Goal: Task Accomplishment & Management: Manage account settings

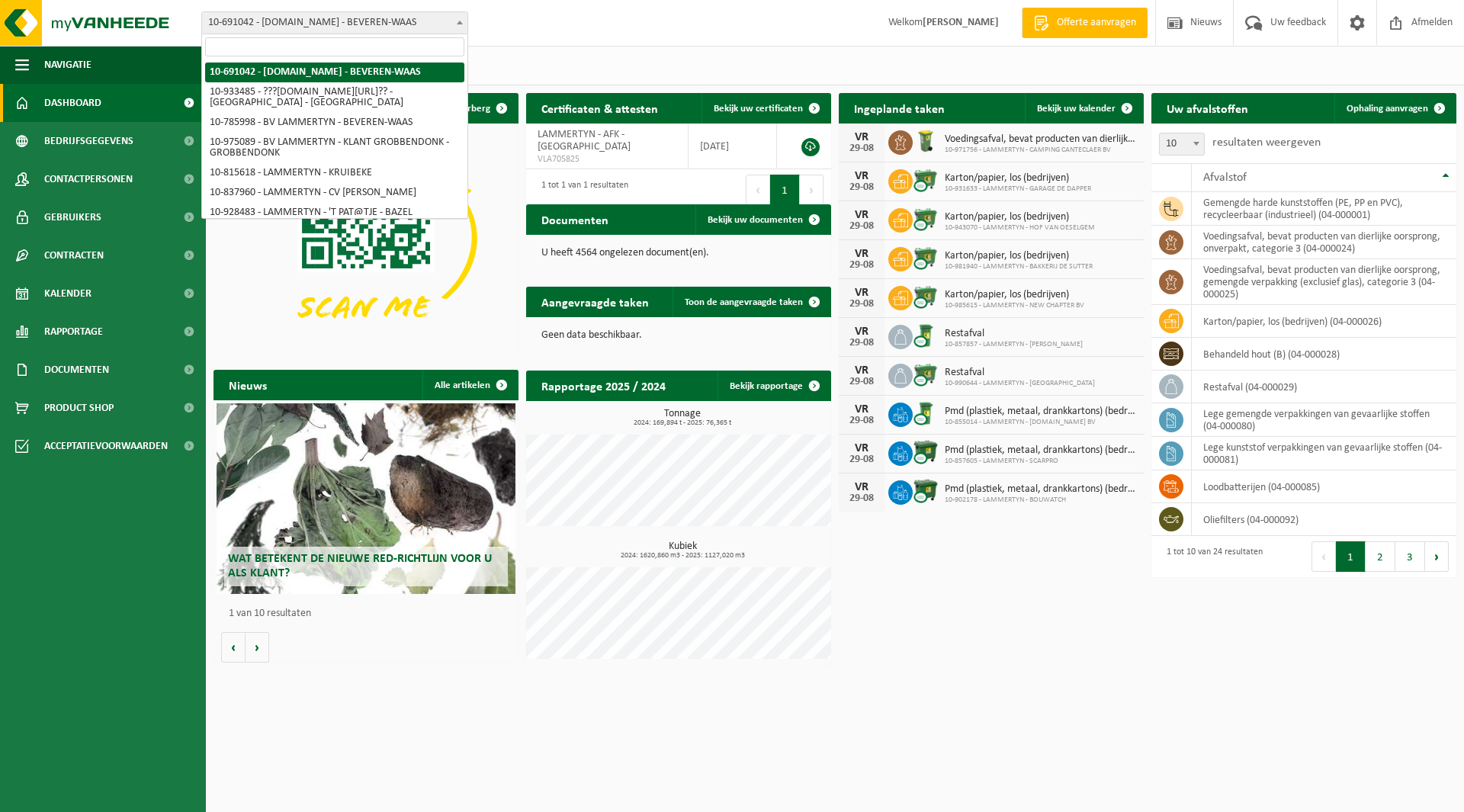
click at [269, 21] on span "10-691042 - [DOMAIN_NAME] - BEVEREN-WAAS" at bounding box center [334, 23] width 265 height 21
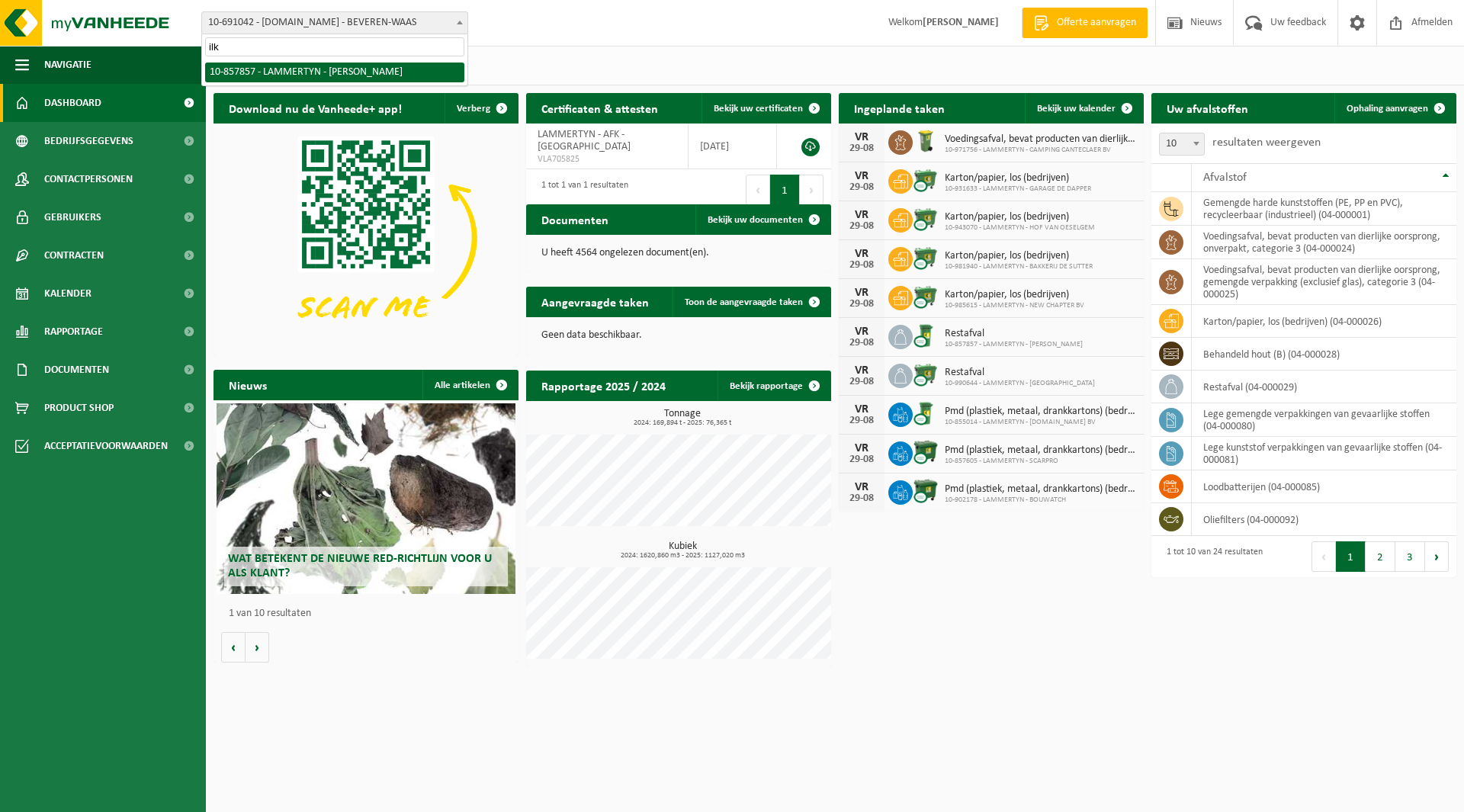
type input "ilk"
select select "99106"
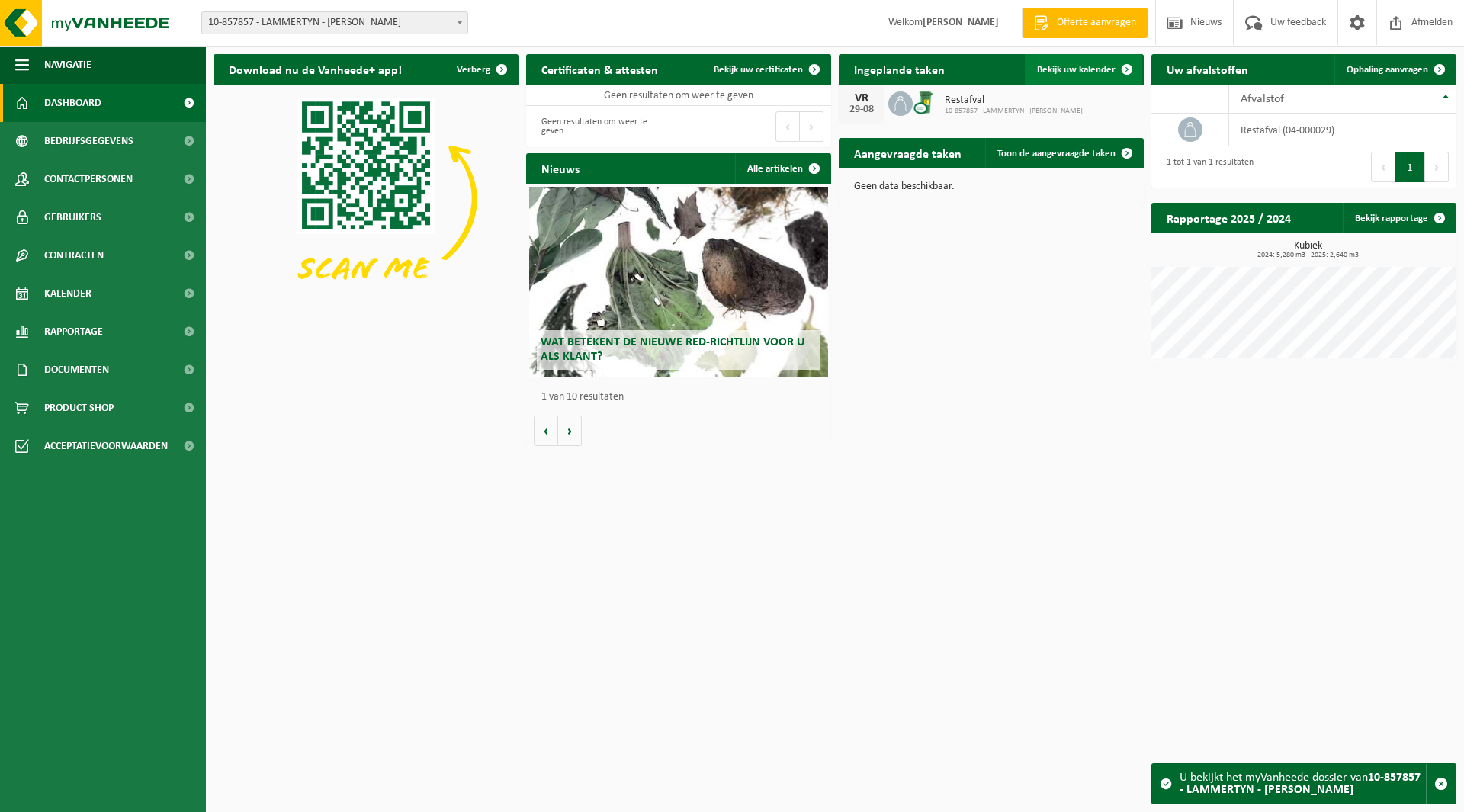
click at [1073, 74] on span "Bekijk uw kalender" at bounding box center [1077, 69] width 79 height 10
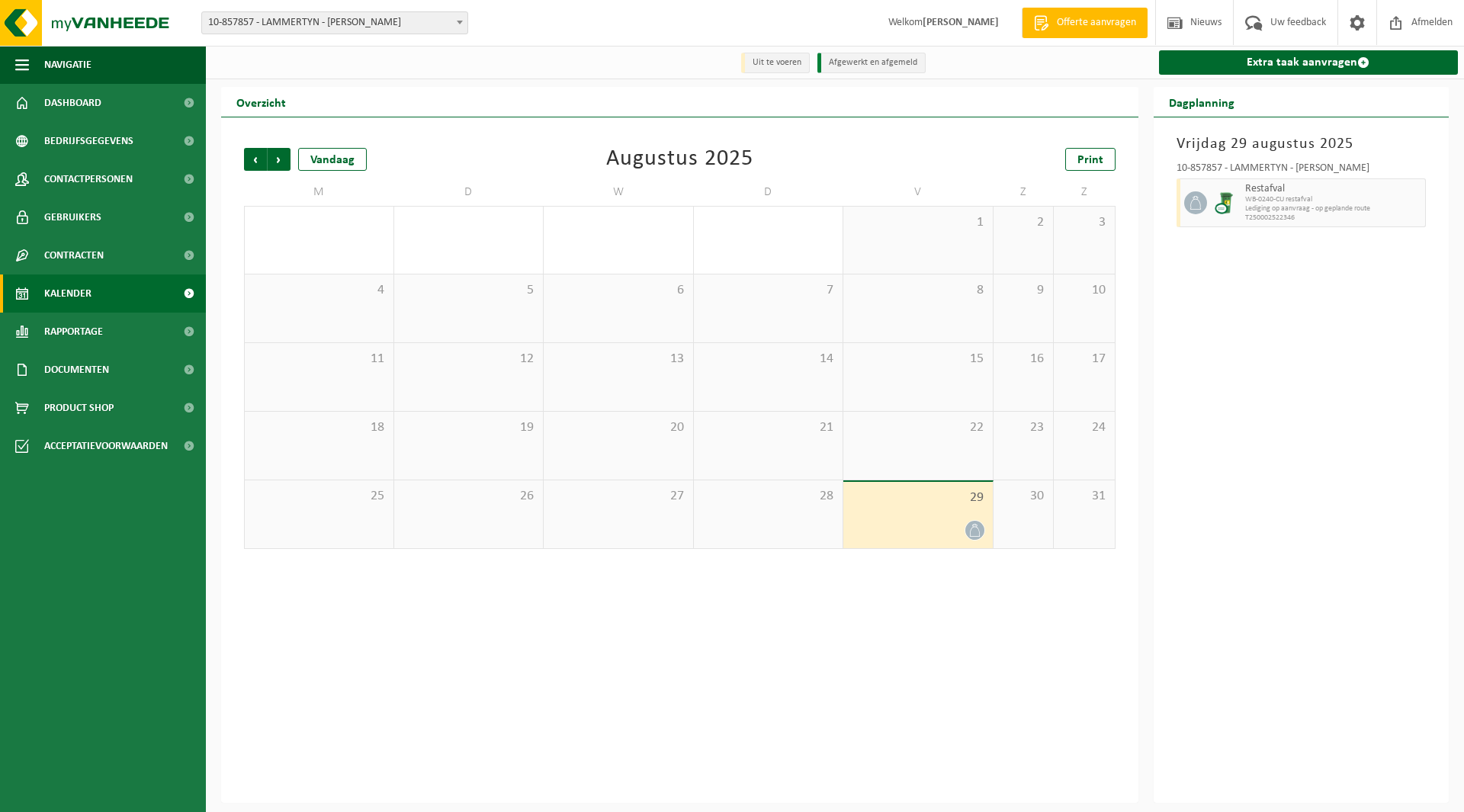
click at [296, 158] on div "Vorige Volgende Vandaag" at bounding box center [320, 159] width 152 height 23
click at [269, 154] on span "Volgende" at bounding box center [279, 159] width 23 height 23
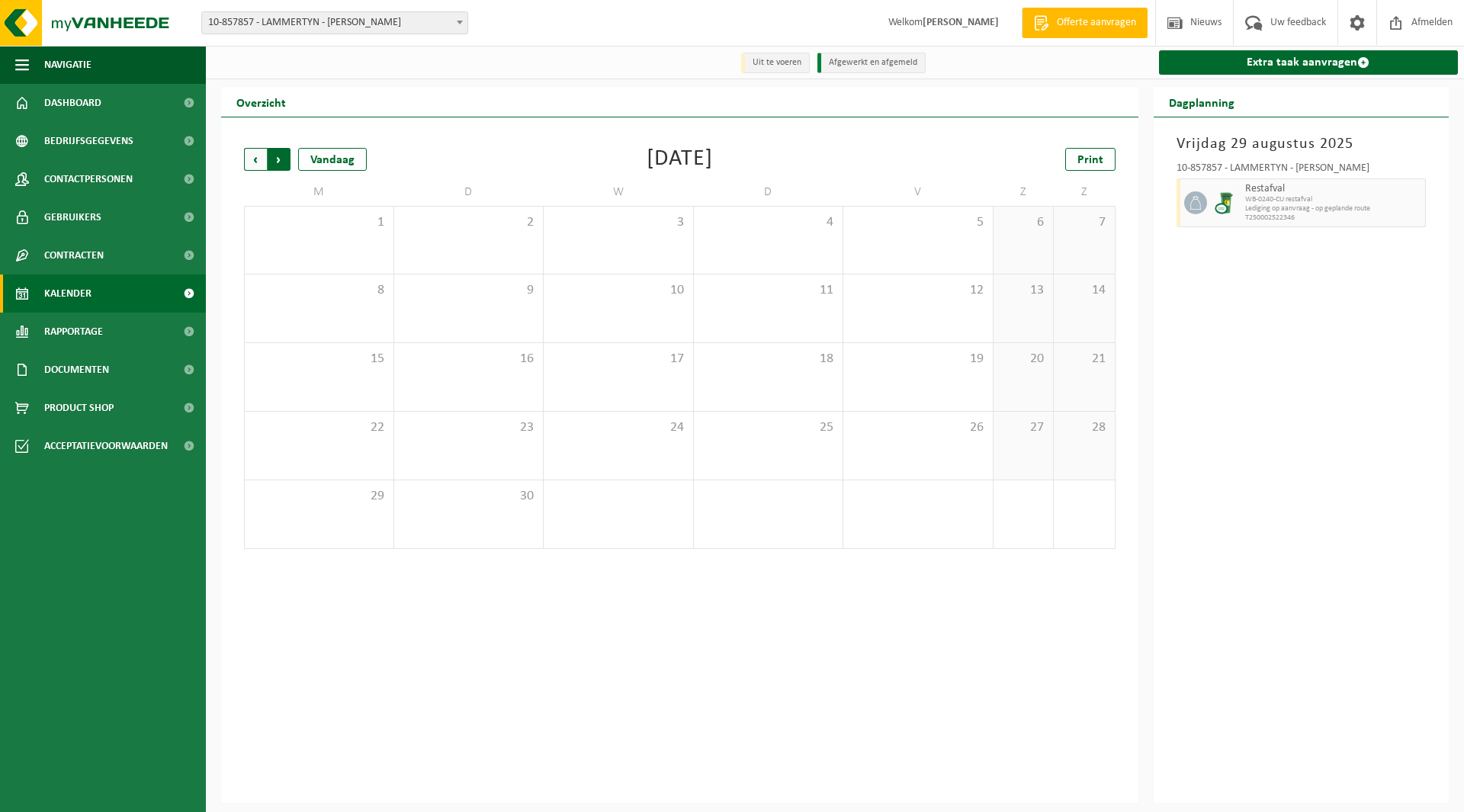
click at [255, 154] on span "Vorige" at bounding box center [255, 159] width 23 height 23
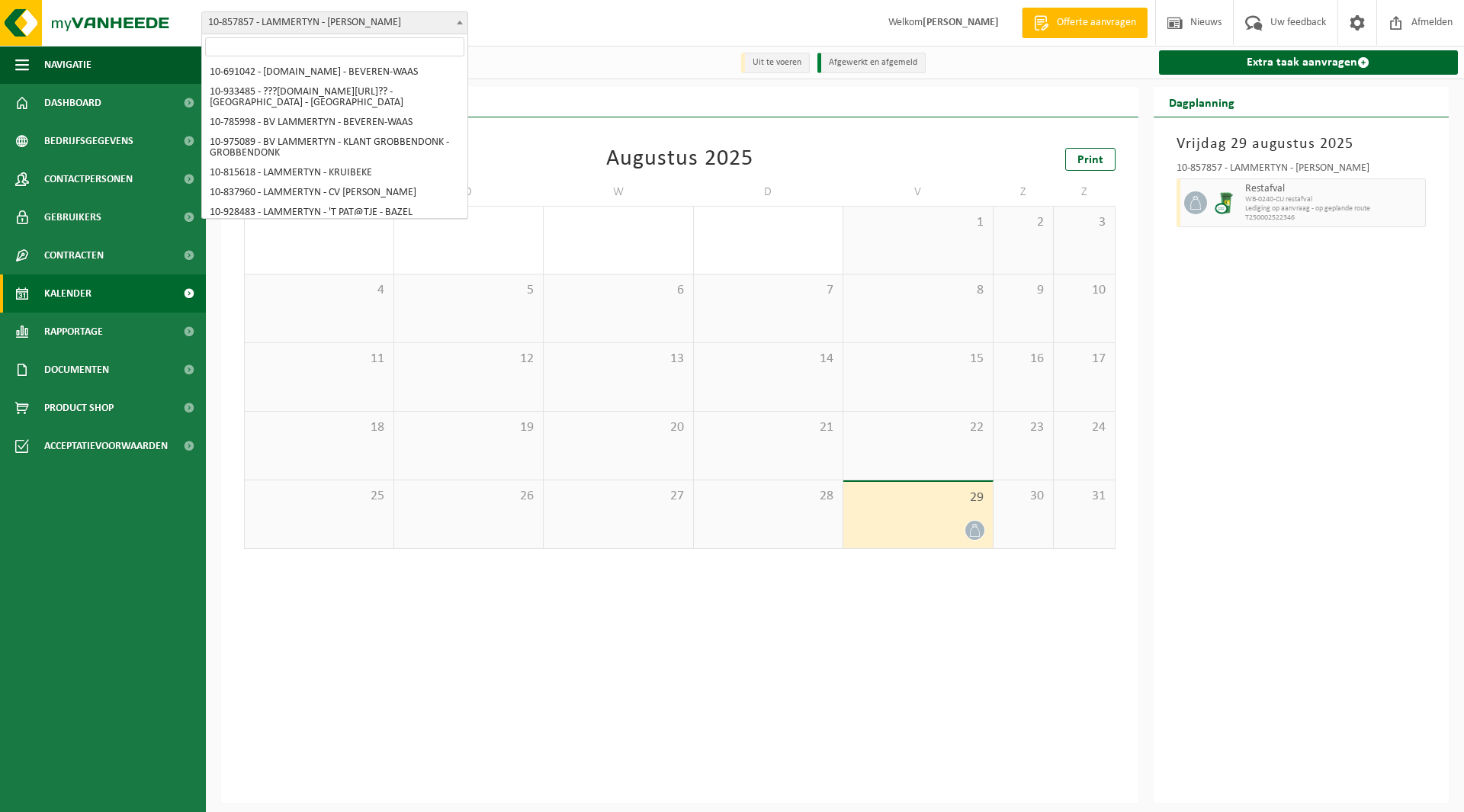
click at [382, 20] on span "10-857857 - LAMMERTYN - [PERSON_NAME]" at bounding box center [334, 23] width 265 height 21
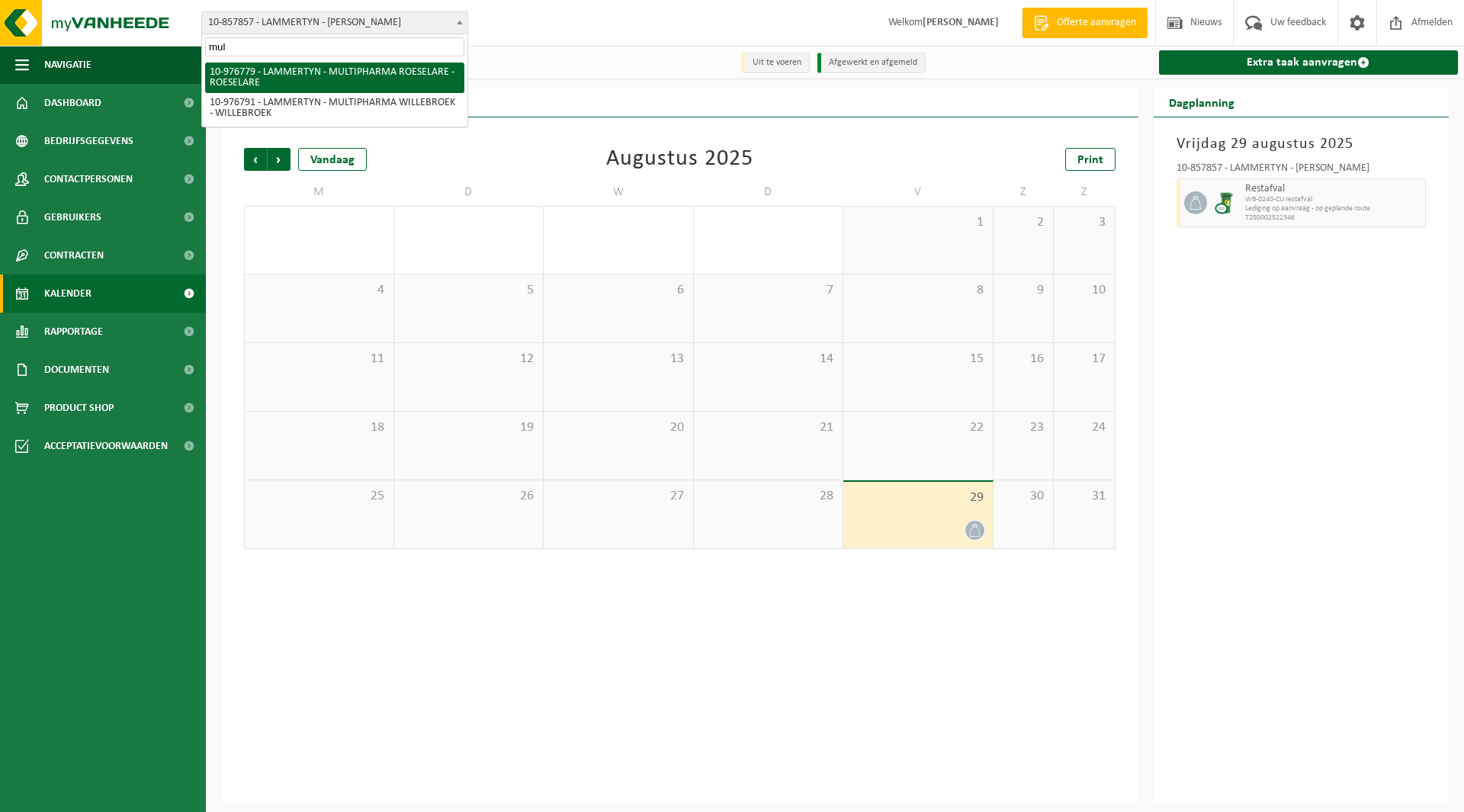
type input "mul"
select select "159070"
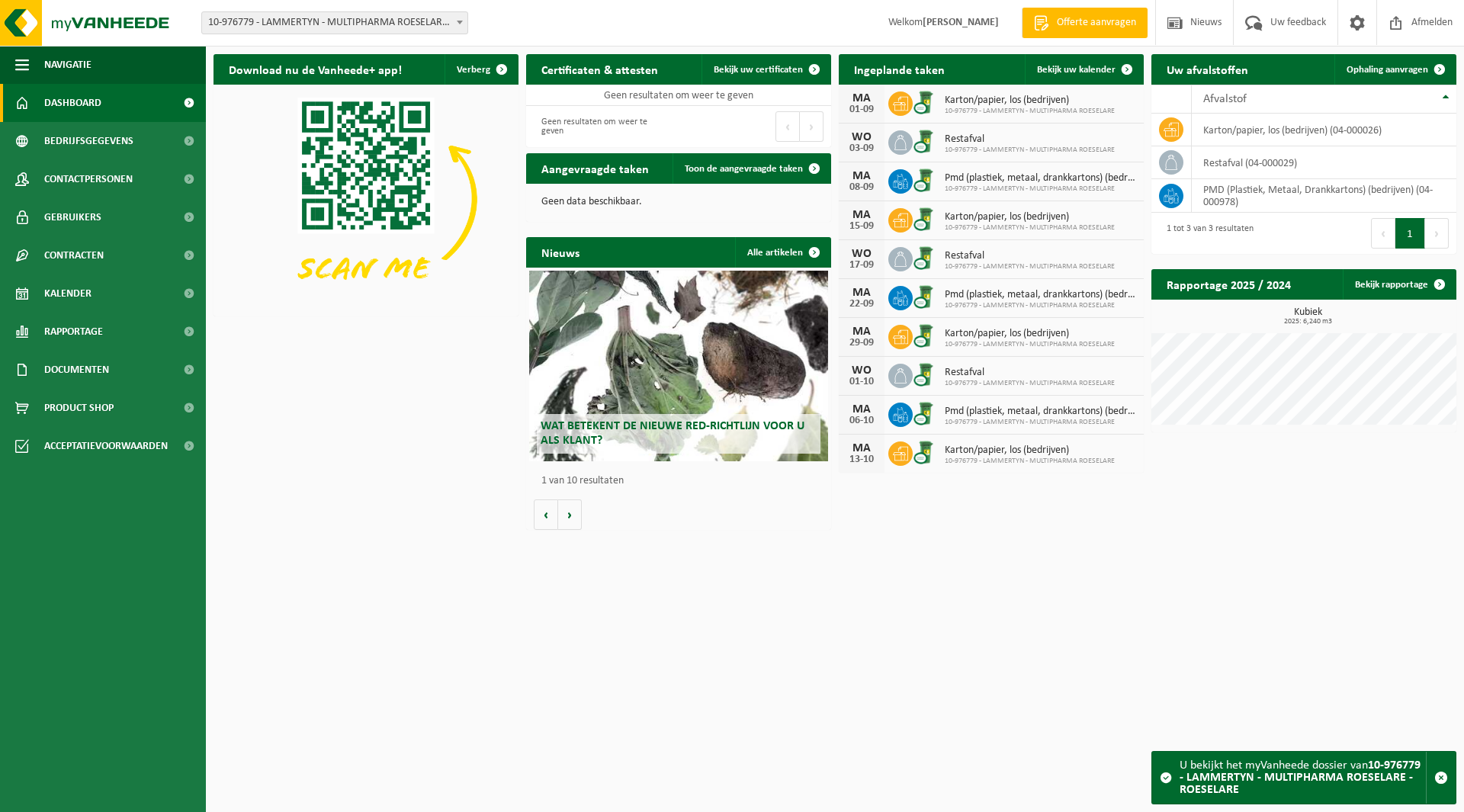
click at [345, 22] on span "10-976779 - LAMMERTYN - MULTIPHARMA ROESELARE - ROESELARE" at bounding box center [334, 23] width 265 height 21
type input "dg"
select select "151054"
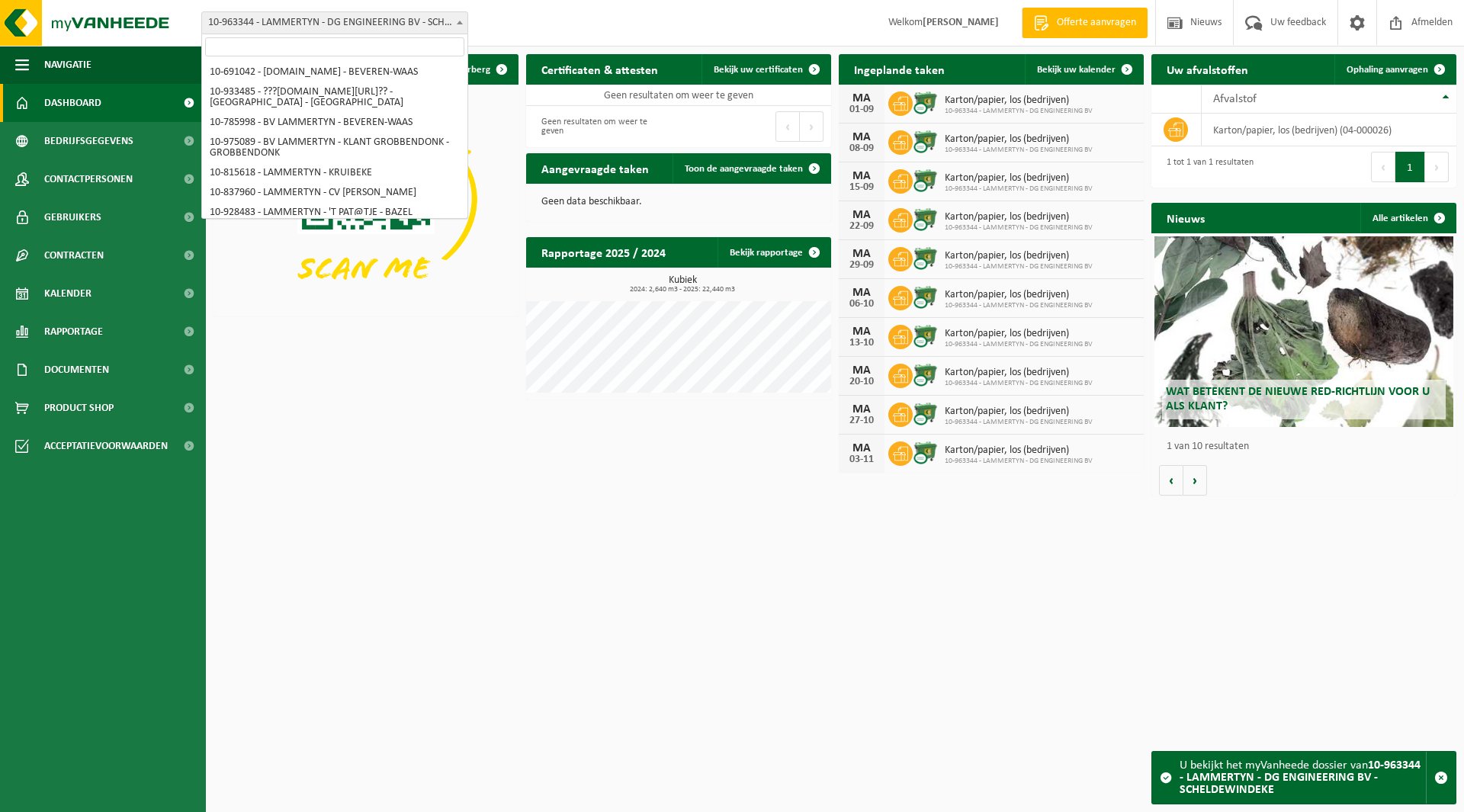
click at [322, 22] on span "10-963344 - LAMMERTYN - DG ENGINEERING BV - SCHELDEWINDEKE" at bounding box center [334, 23] width 265 height 21
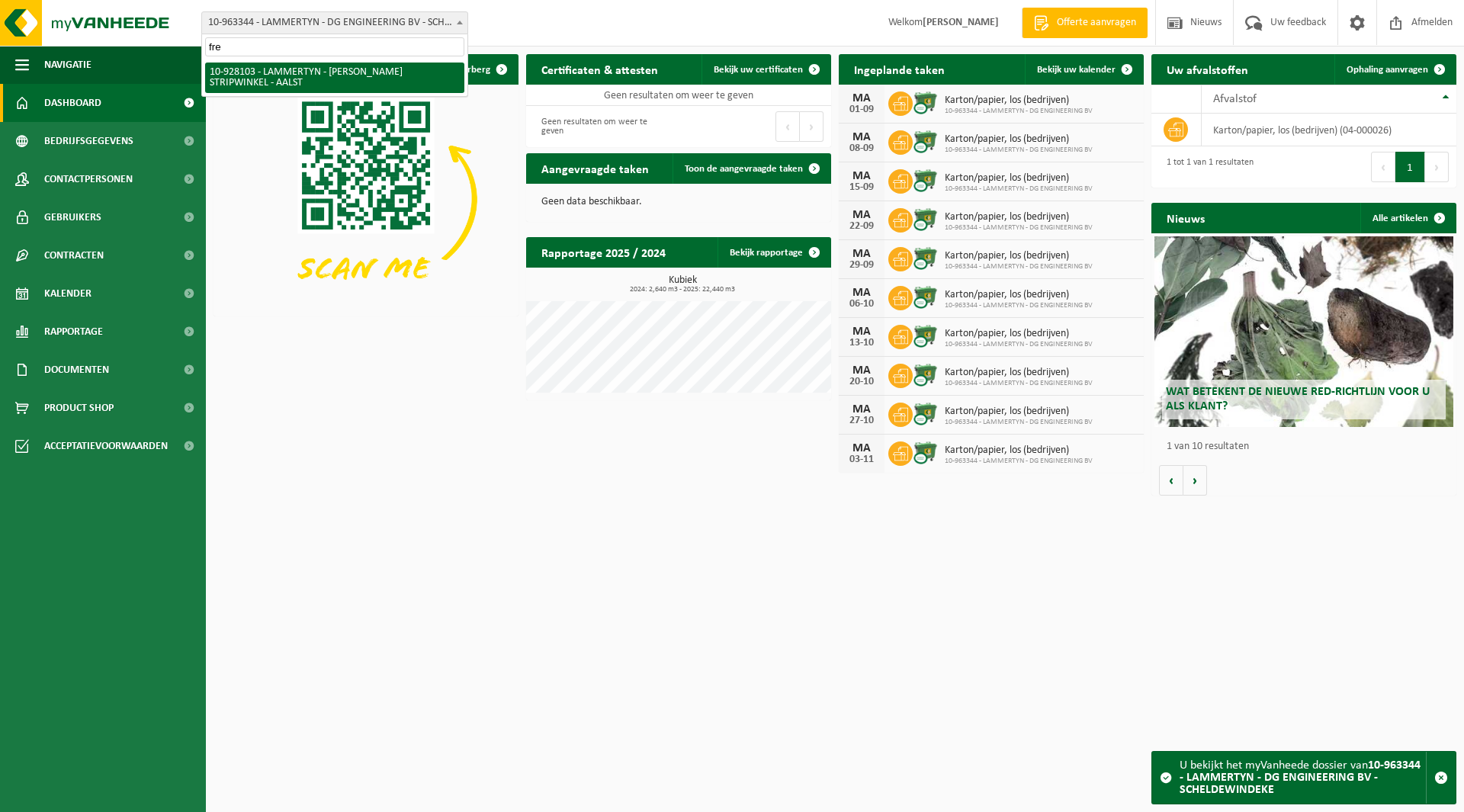
type input "fre"
select select "133230"
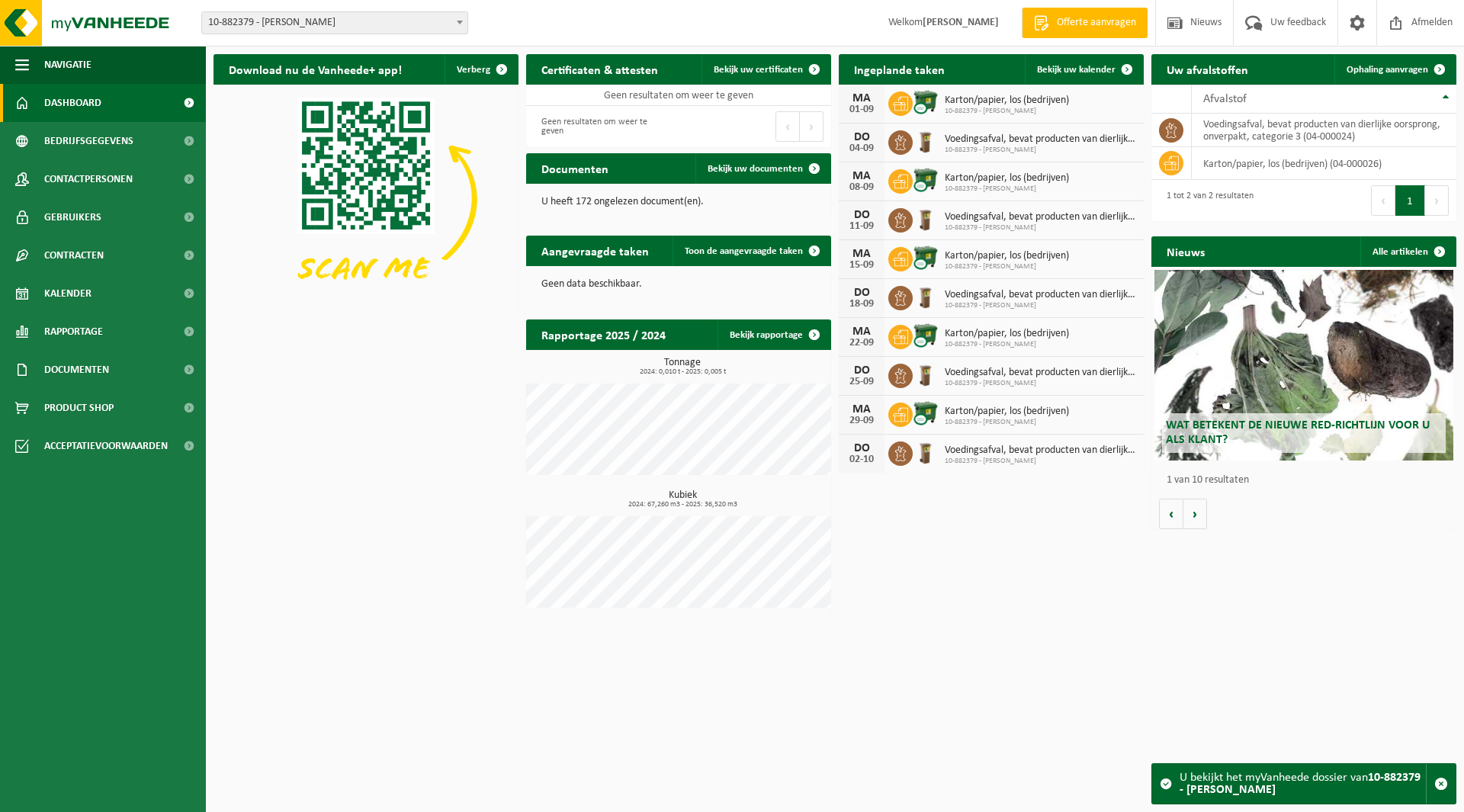
click at [304, 31] on span "10-882379 - [PERSON_NAME]" at bounding box center [334, 23] width 265 height 21
type input "rivago"
select select "101864"
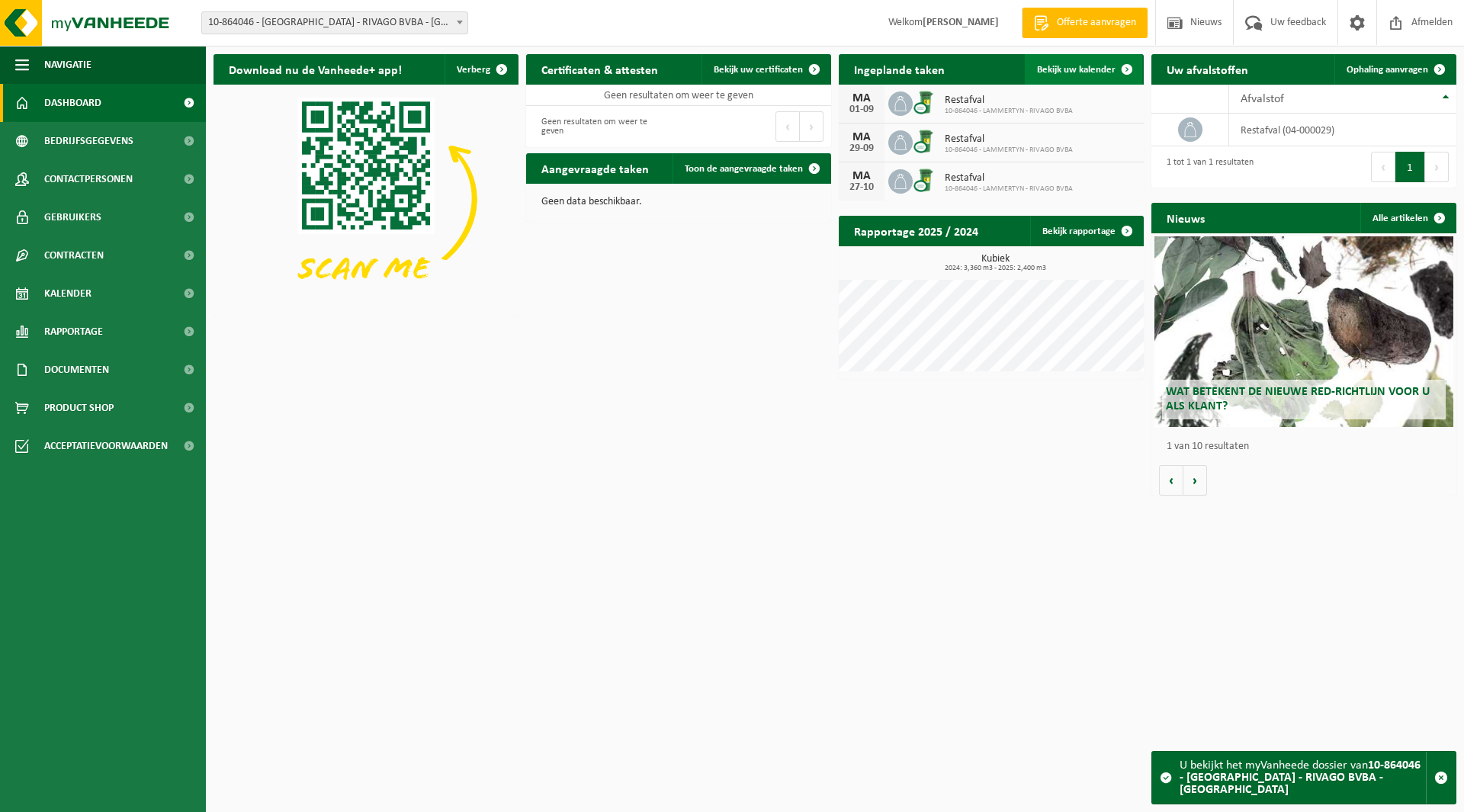
click at [1081, 74] on span "Bekijk uw kalender" at bounding box center [1077, 69] width 79 height 10
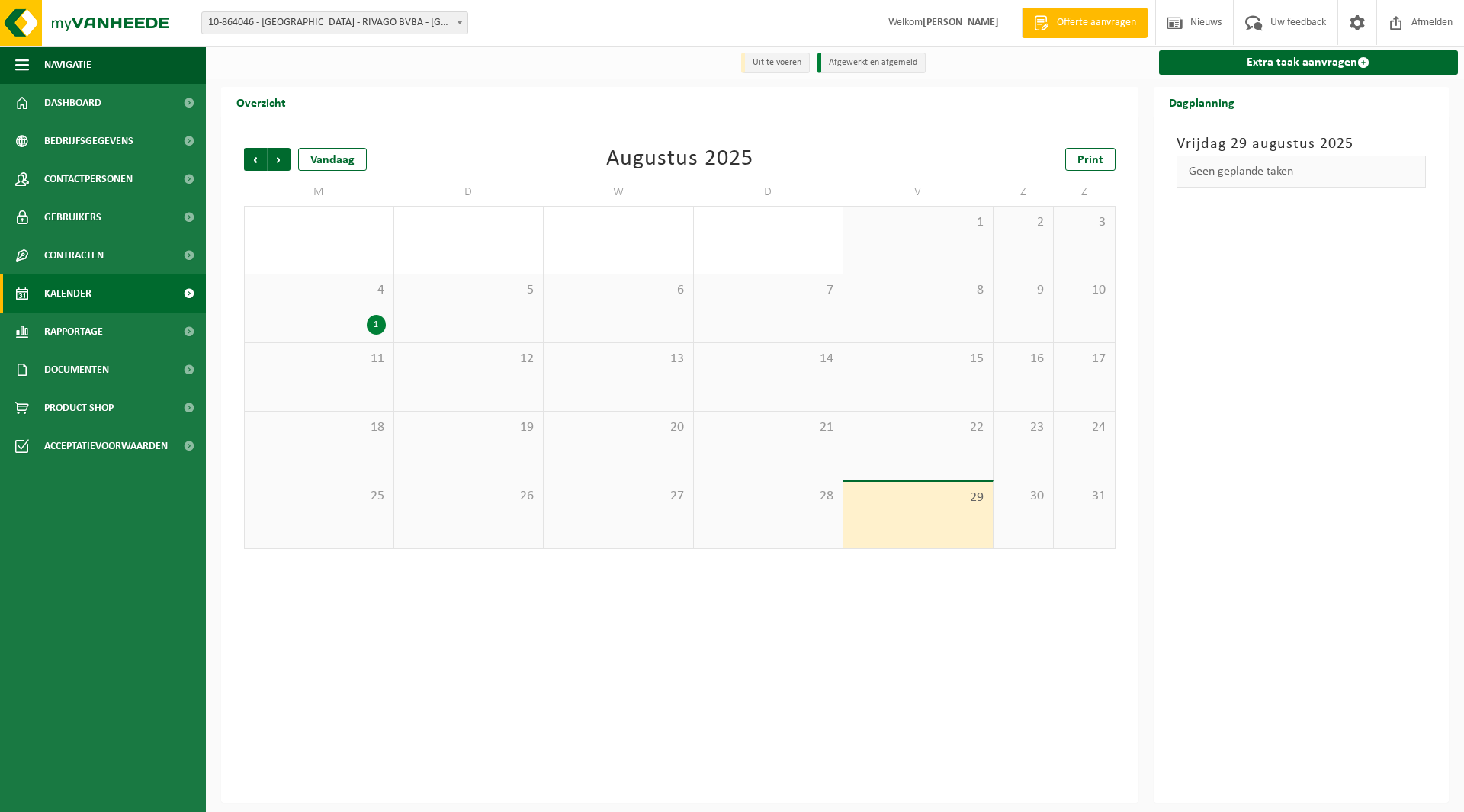
click at [313, 315] on div "4 1" at bounding box center [319, 309] width 149 height 68
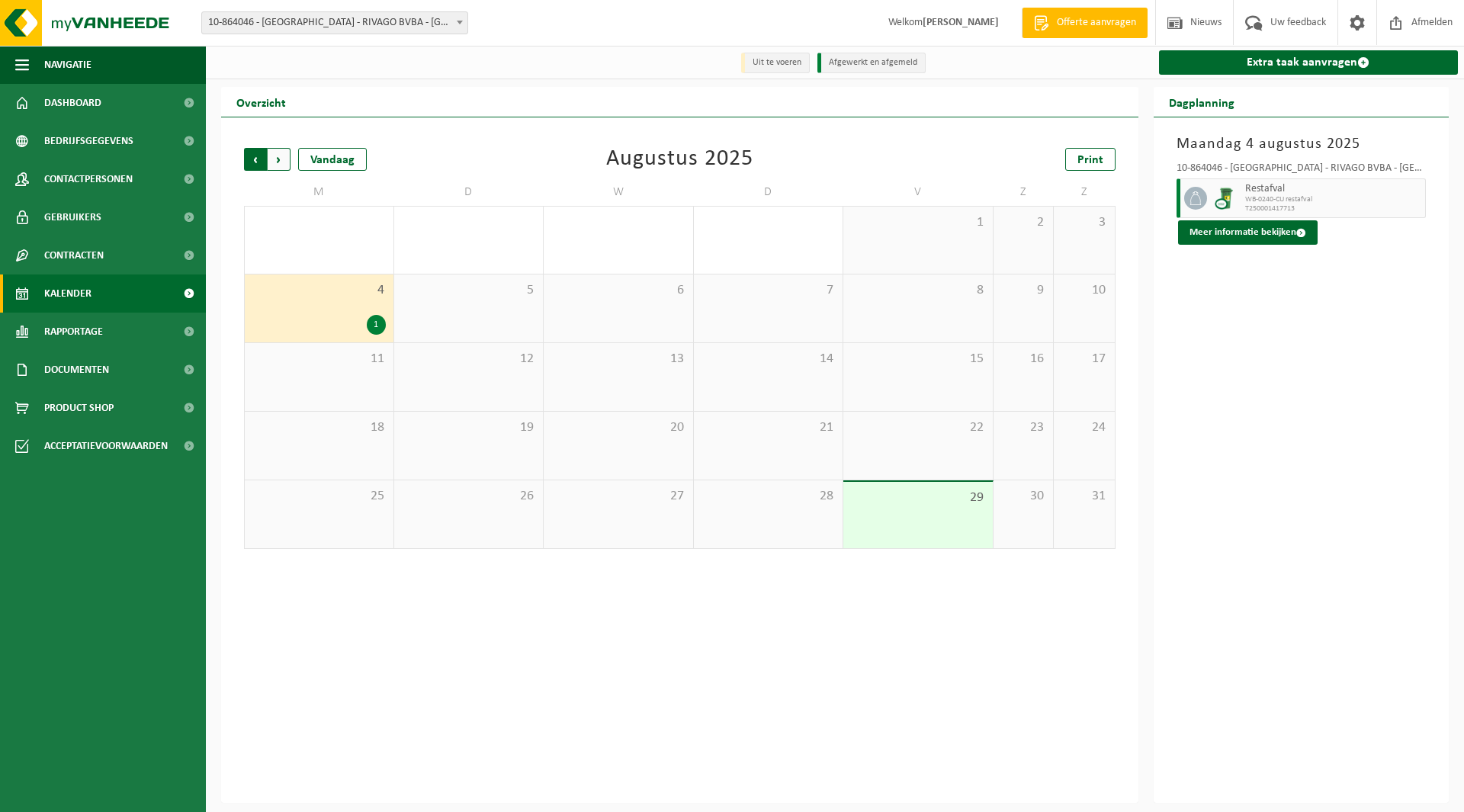
click at [278, 158] on span "Volgende" at bounding box center [279, 159] width 23 height 23
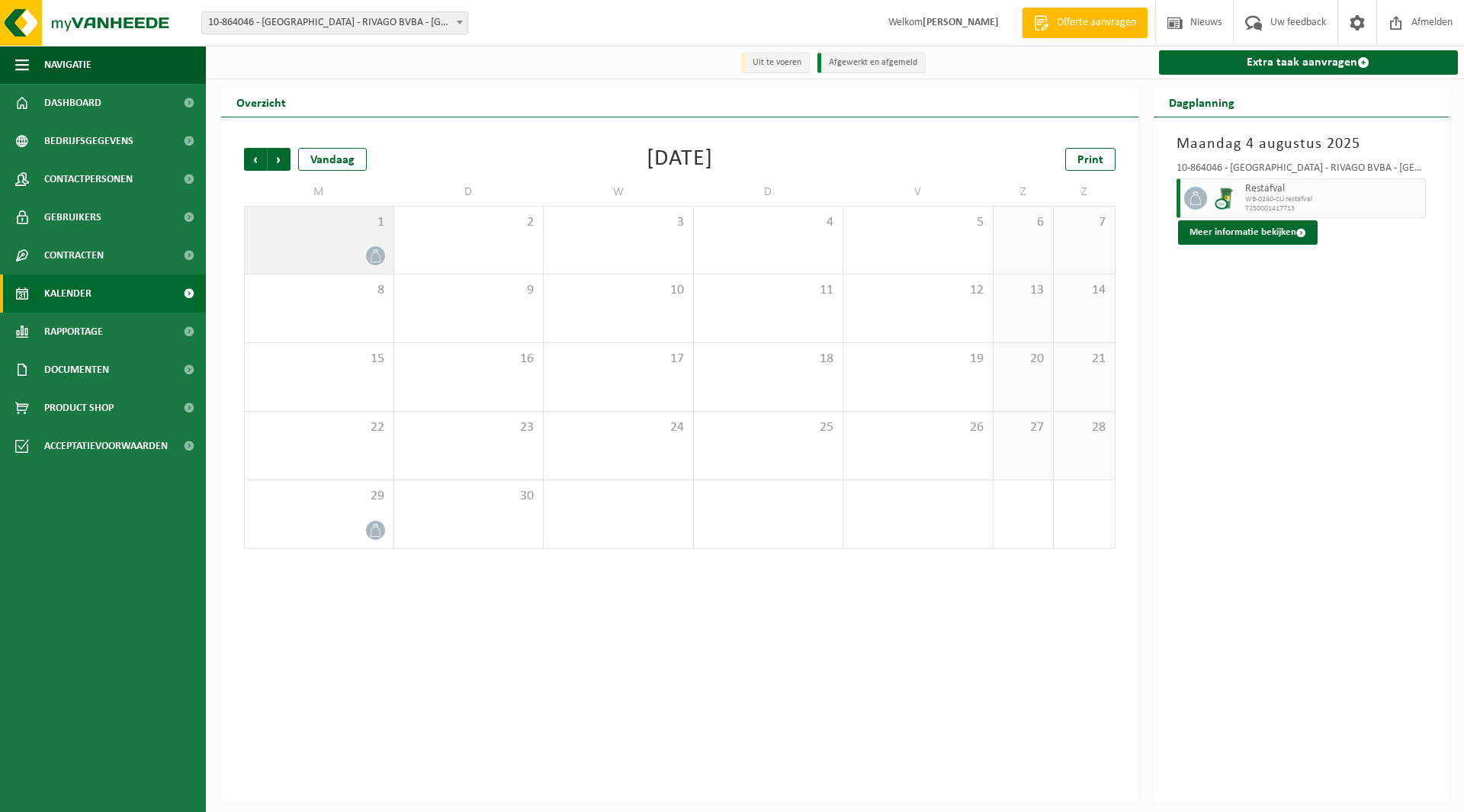
click at [353, 247] on div at bounding box center [319, 256] width 134 height 21
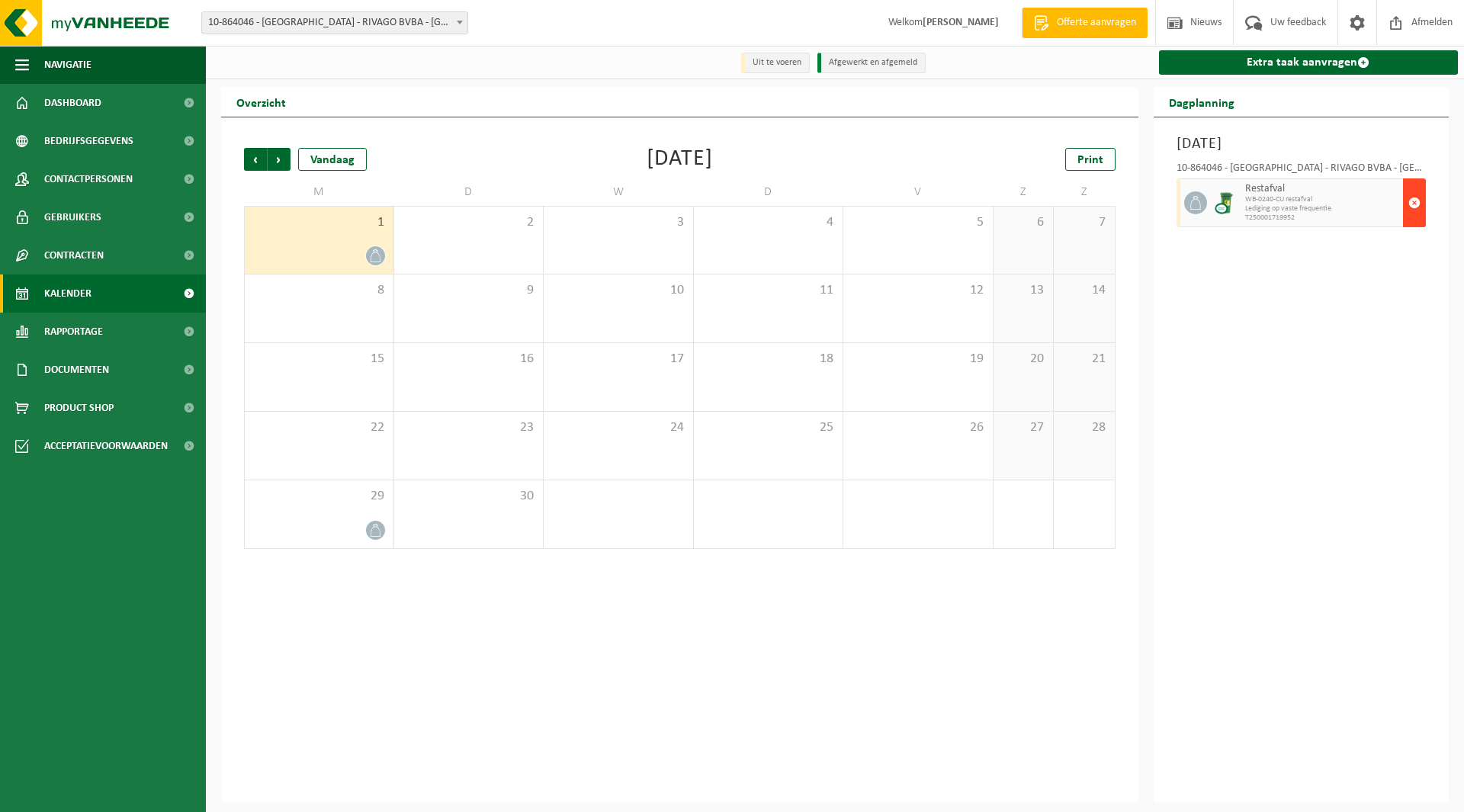
click at [1404, 202] on button "button" at bounding box center [1415, 203] width 23 height 49
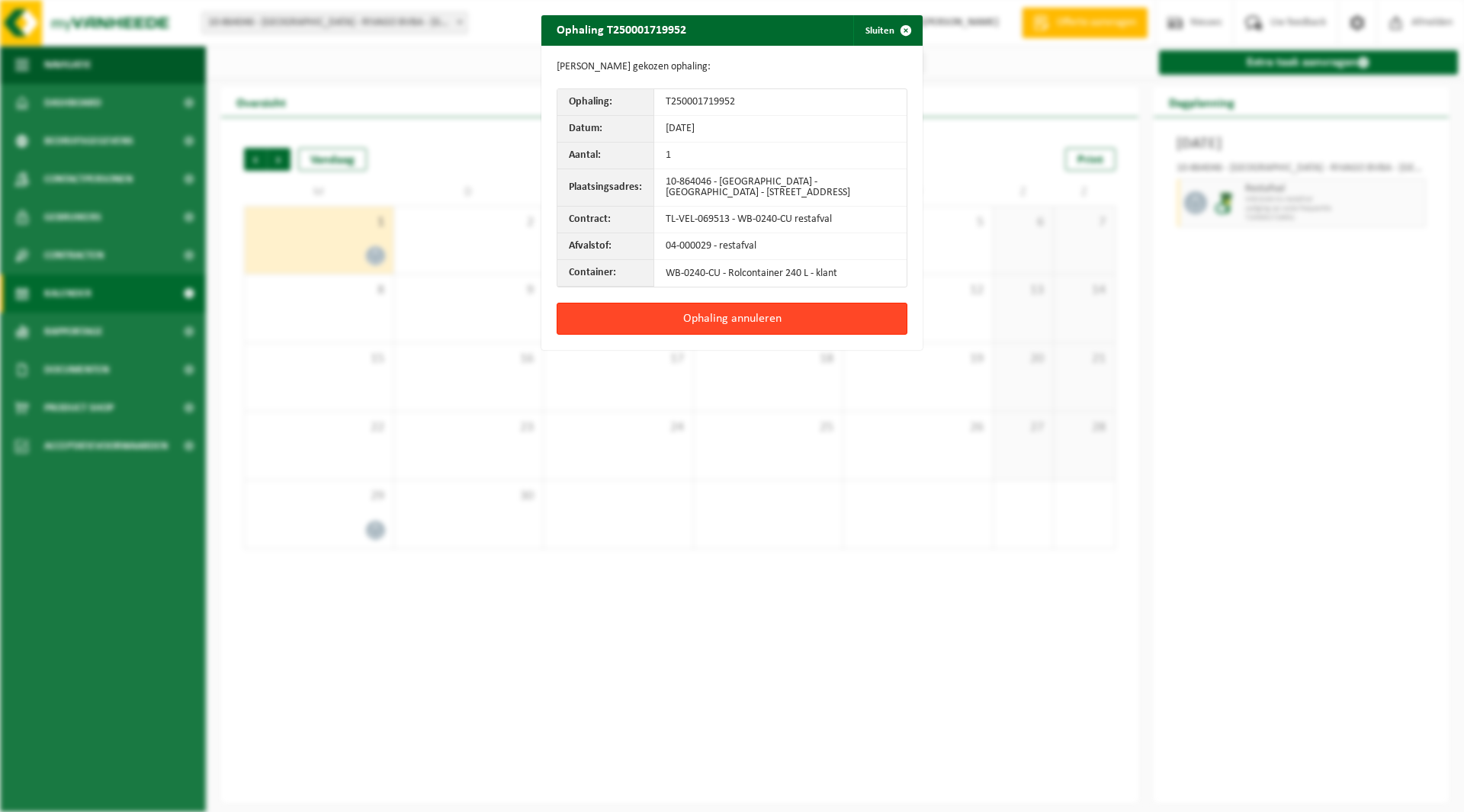
click at [722, 317] on button "Ophaling annuleren" at bounding box center [732, 318] width 351 height 32
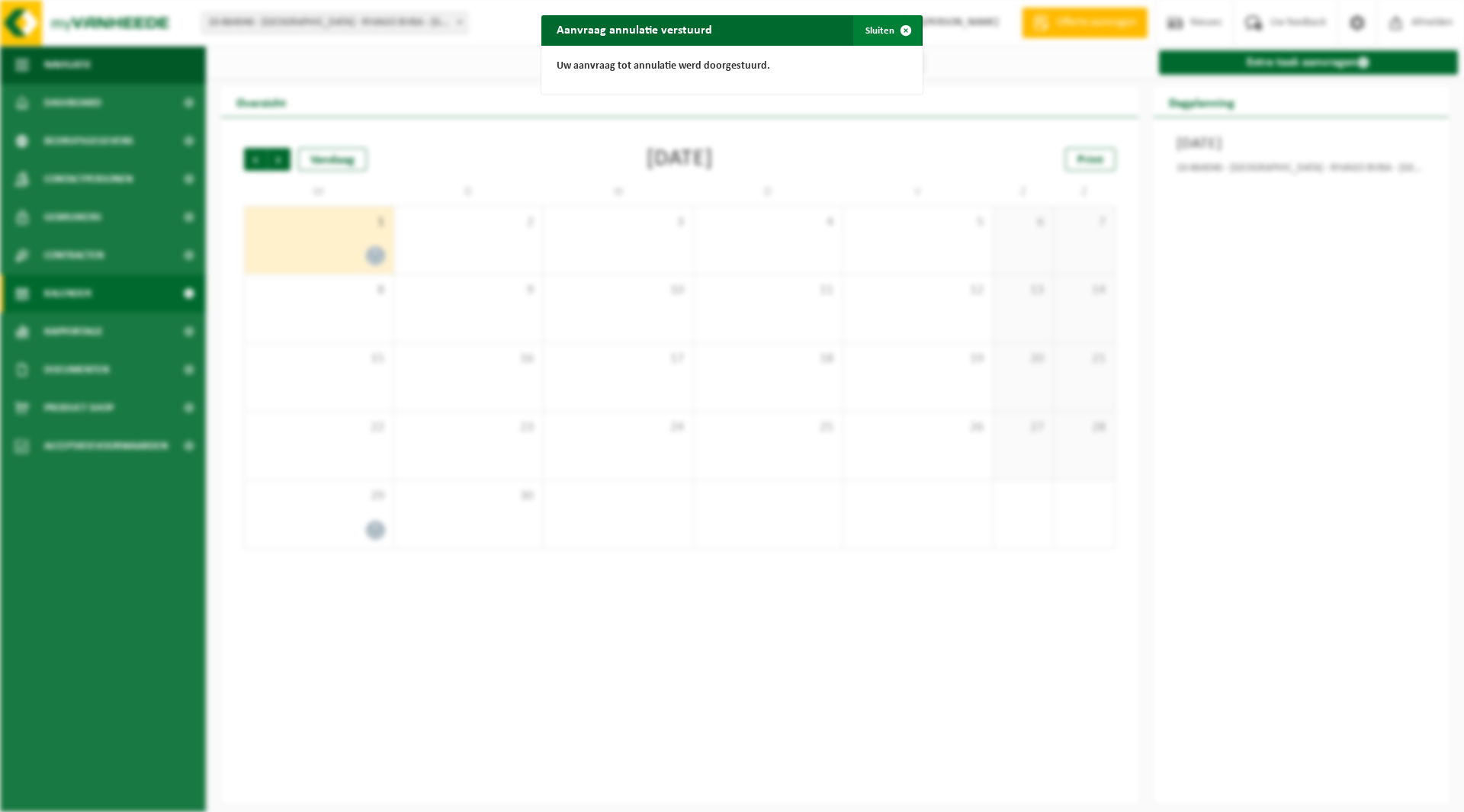
click at [868, 26] on button "Sluiten" at bounding box center [888, 30] width 68 height 31
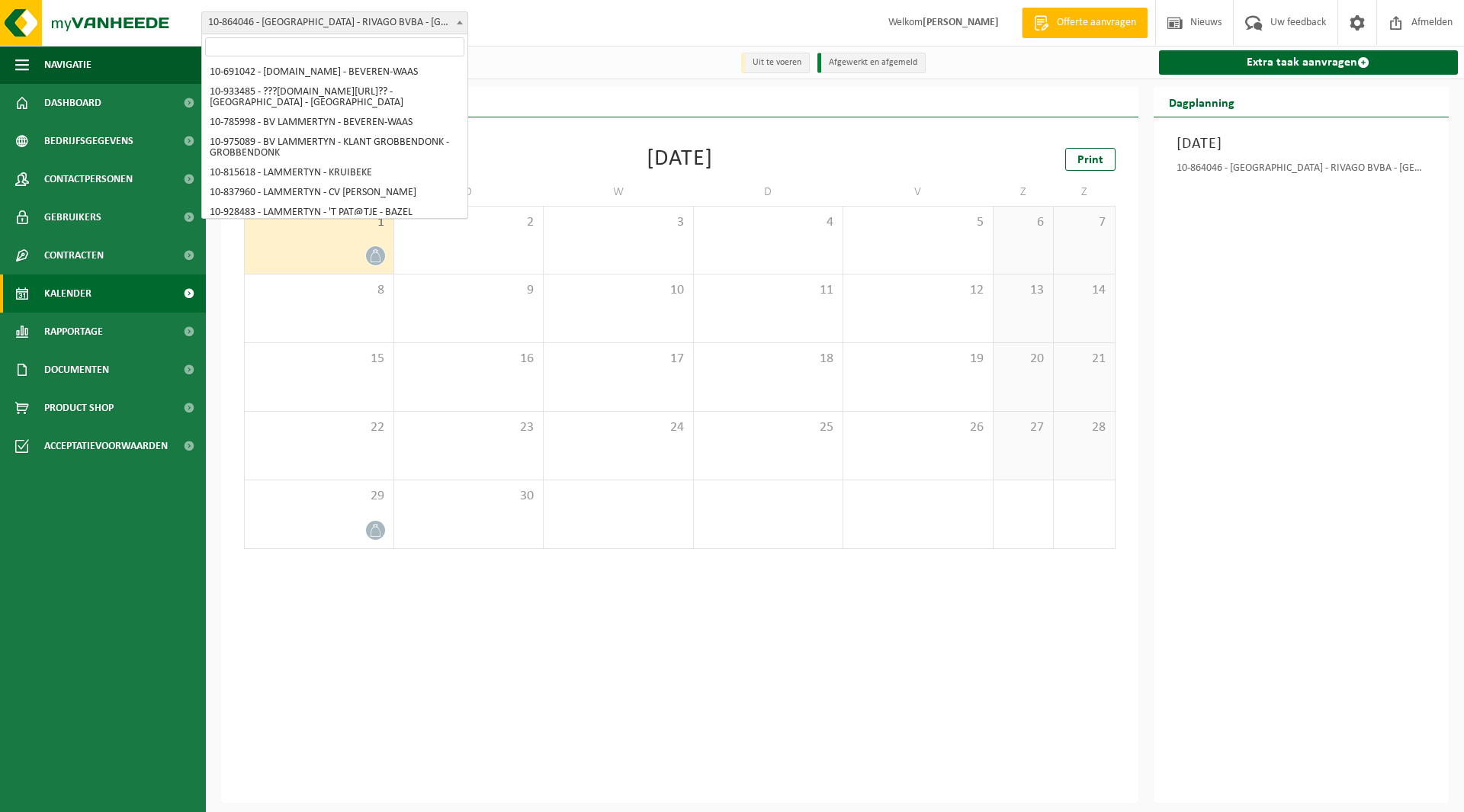
click at [301, 28] on span "10-864046 - [GEOGRAPHIC_DATA] - RIVAGO BVBA - [GEOGRAPHIC_DATA]" at bounding box center [334, 23] width 265 height 21
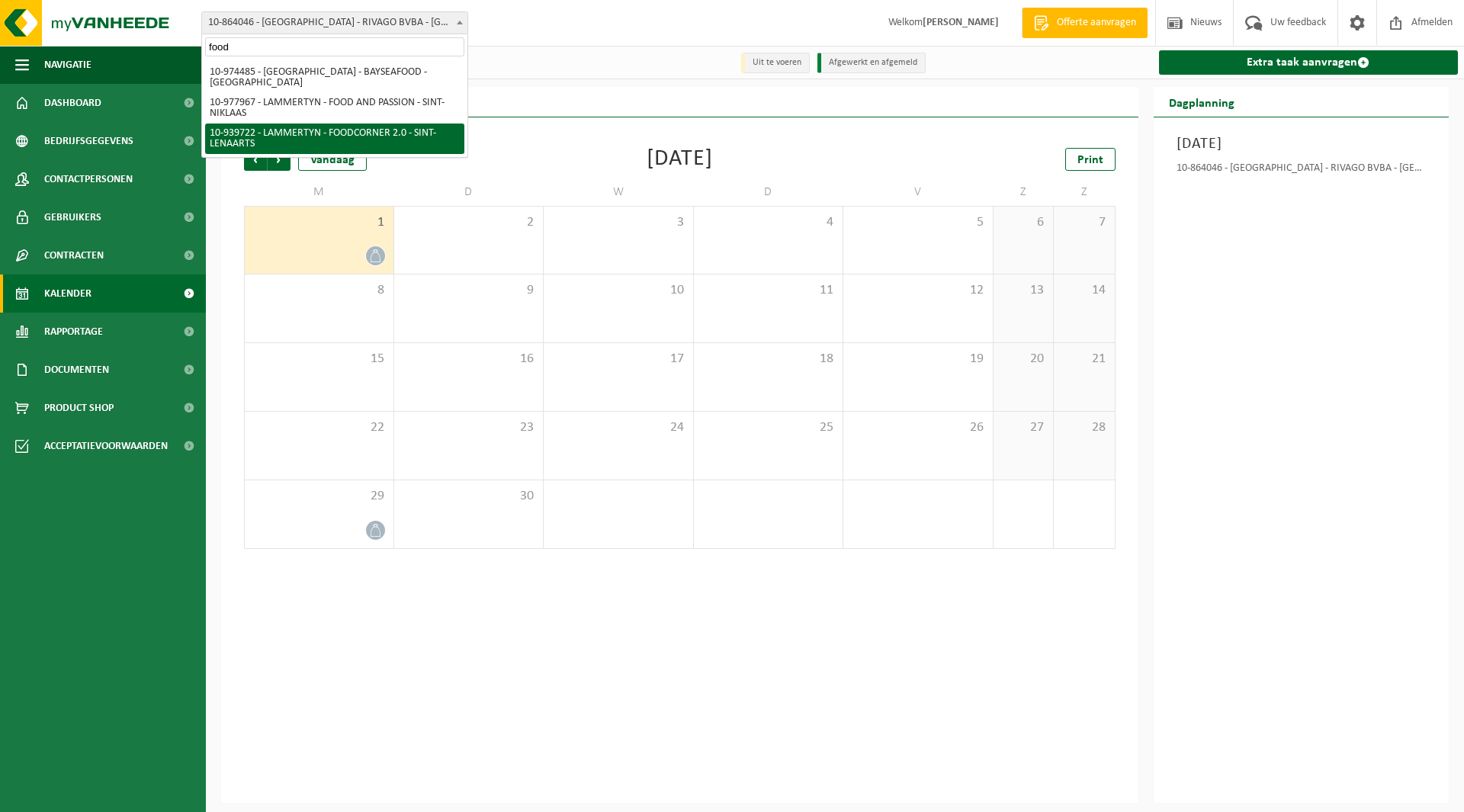
type input "food"
select select "138523"
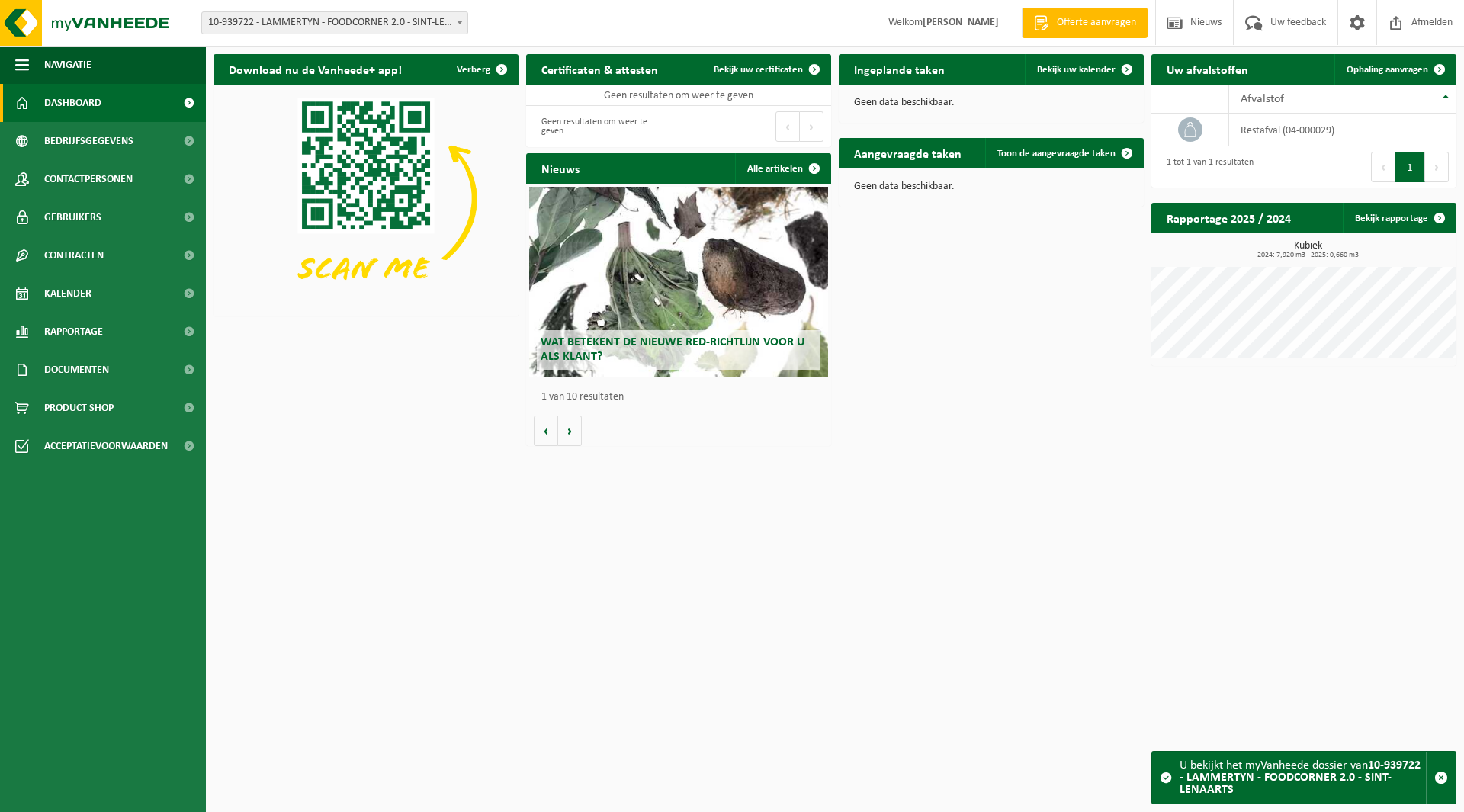
click at [314, 26] on span "10-939722 - LAMMERTYN - FOODCORNER 2.0 - SINT-LENAARTS" at bounding box center [334, 23] width 265 height 21
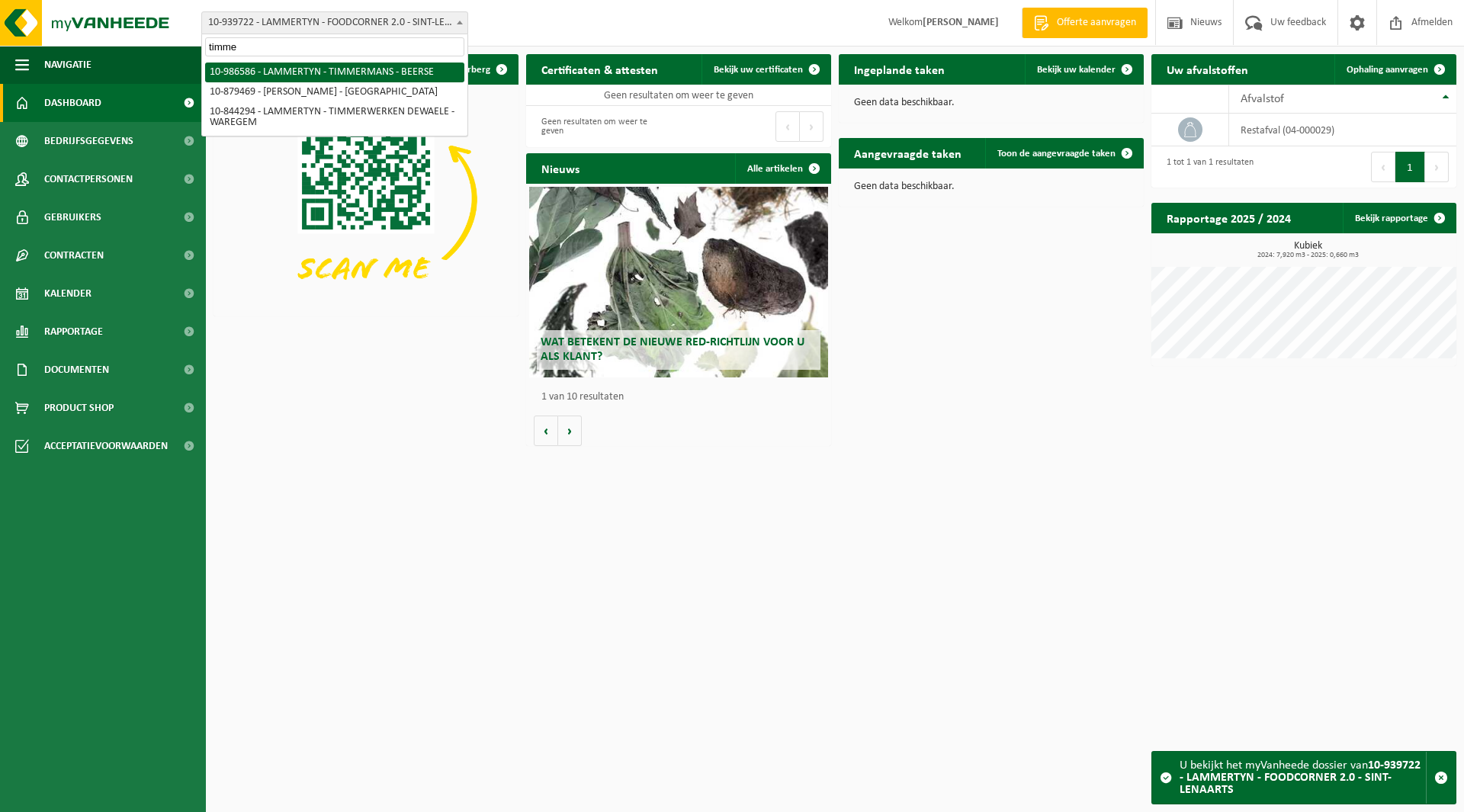
type input "timmer"
drag, startPoint x: 284, startPoint y: 49, endPoint x: 204, endPoint y: 48, distance: 80.0
click at [204, 48] on span "timmer" at bounding box center [334, 46] width 265 height 25
type input "timmer"
select select "165830"
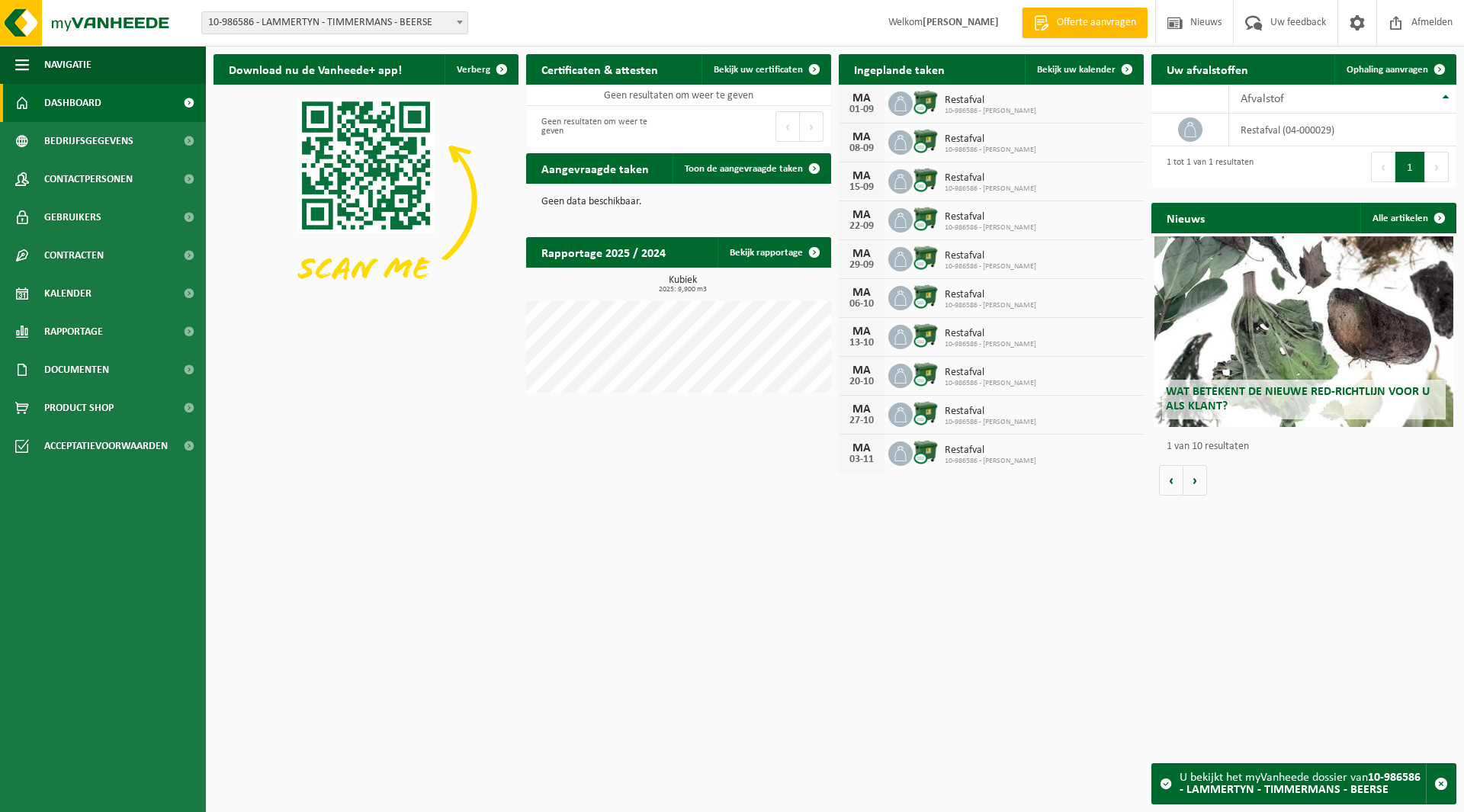
click at [254, 28] on span "10-986586 - LAMMERTYN - TIMMERMANS - BEERSE" at bounding box center [334, 23] width 265 height 21
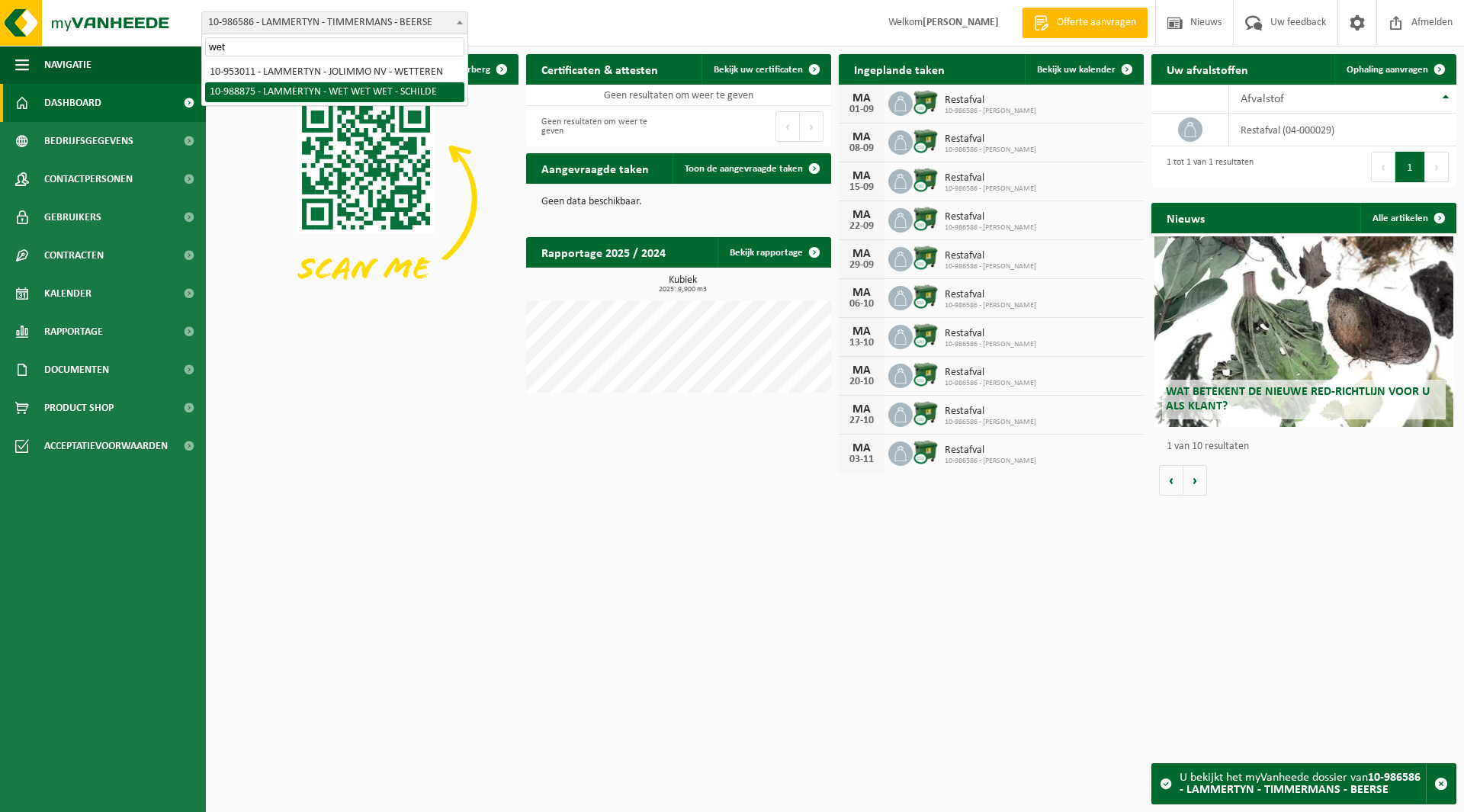
type input "wet"
select select "168051"
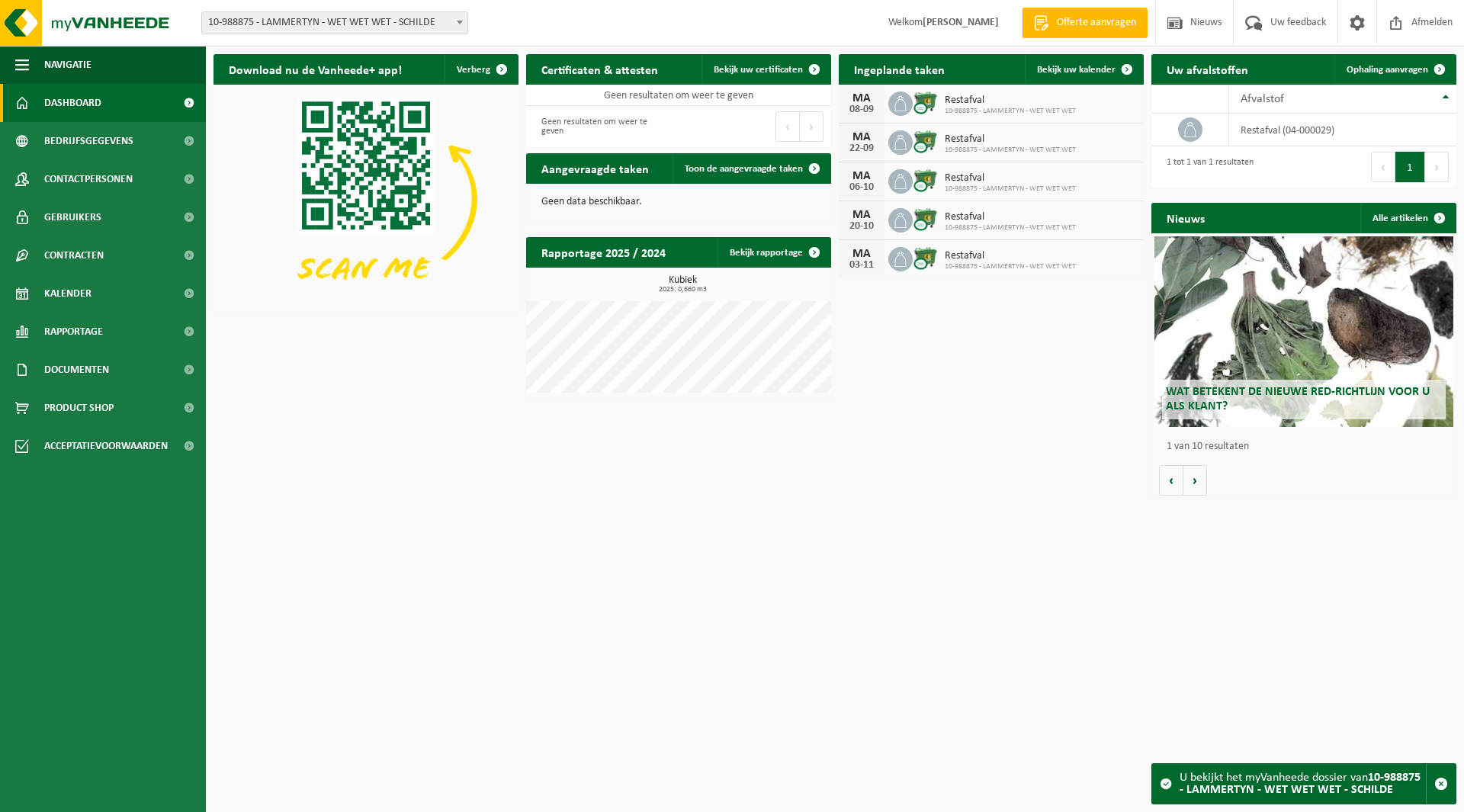
click at [313, 30] on span "10-988875 - LAMMERTYN - WET WET WET - SCHILDE" at bounding box center [334, 23] width 265 height 21
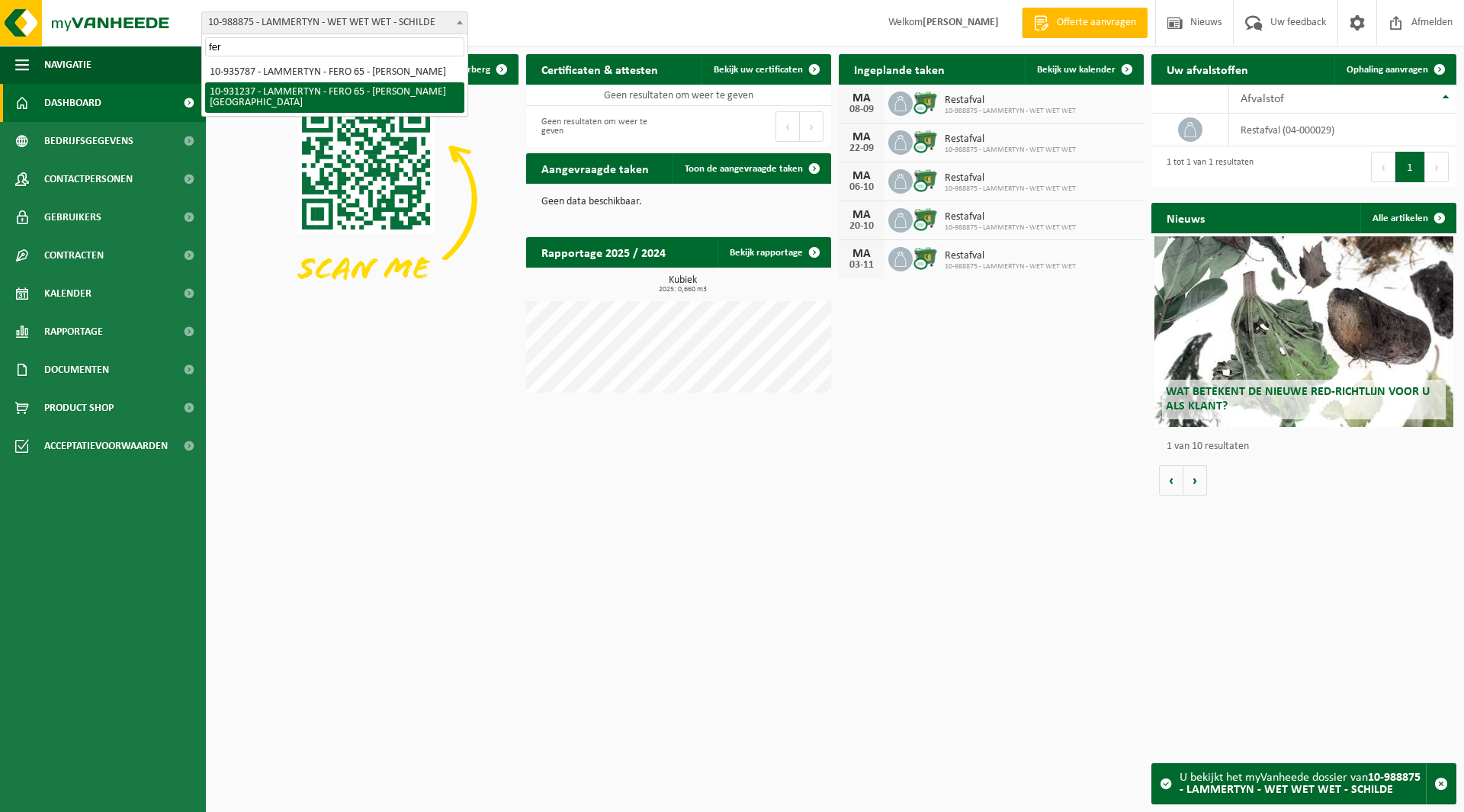
type input "fer"
select select "134651"
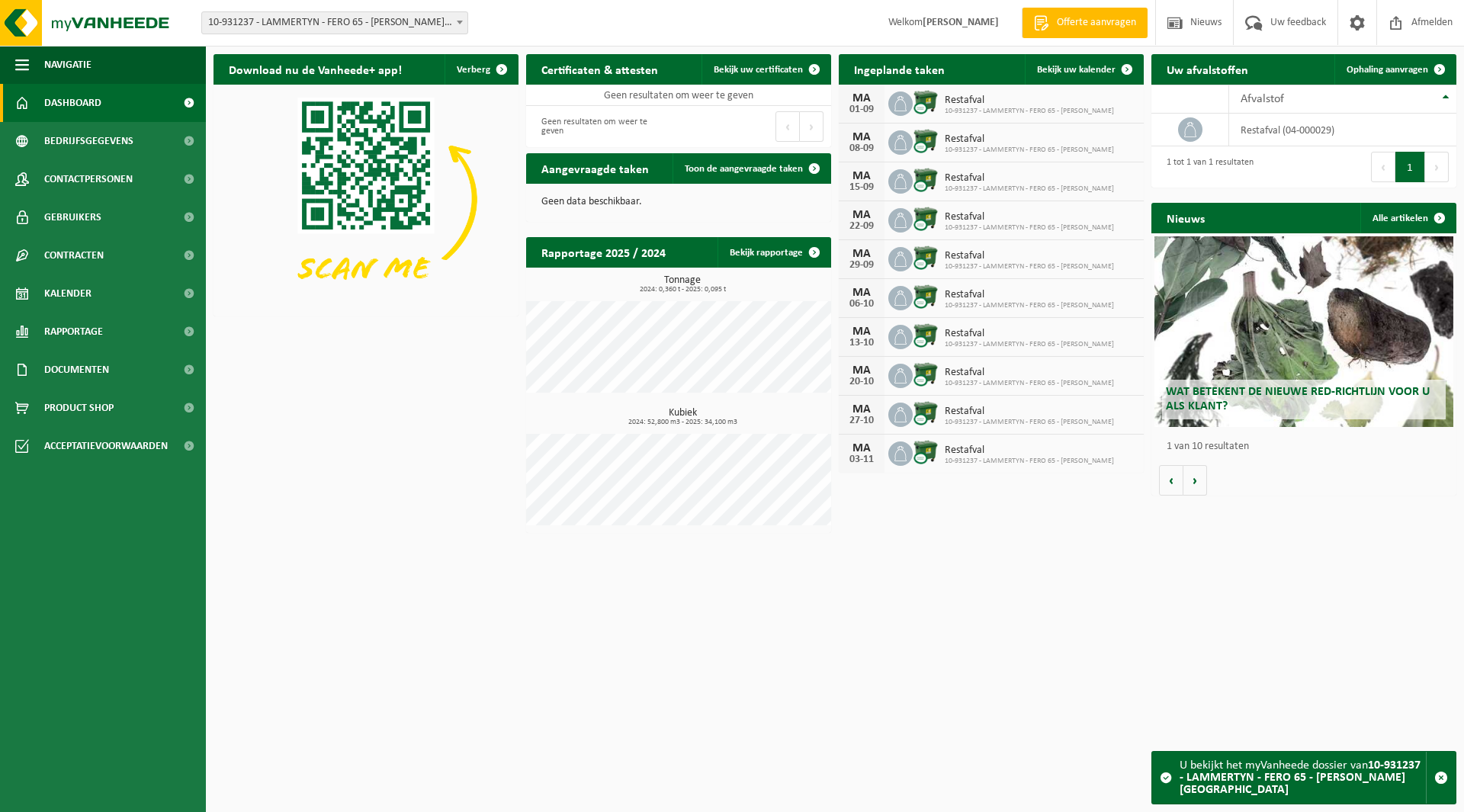
click at [338, 37] on div "Vestiging: 10-691042 - LAMMERTYN.NET - BEVEREN-WAAS 10-933485 - ???LAMMERTYN.NE…" at bounding box center [732, 23] width 1464 height 46
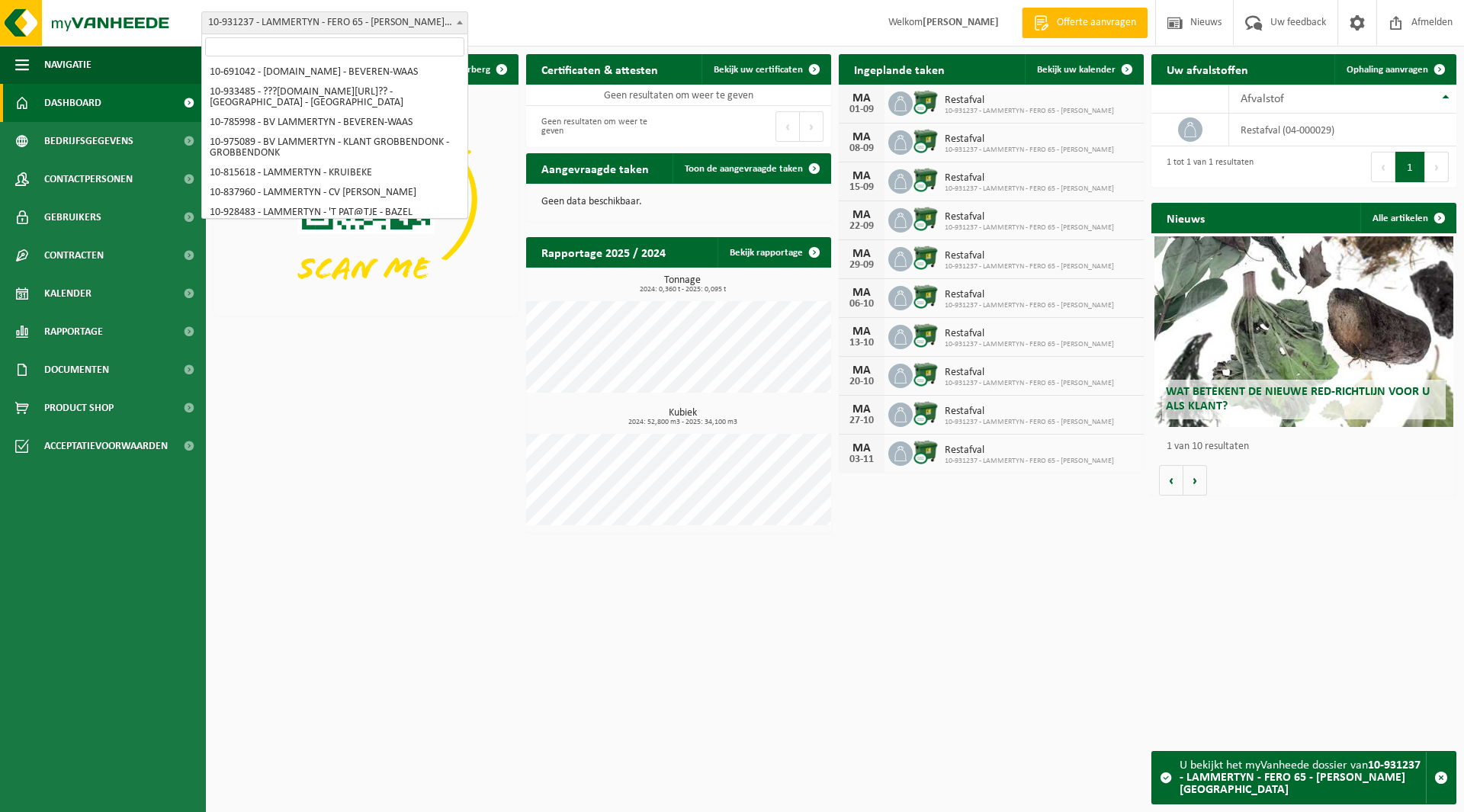
click at [338, 32] on span "10-931237 - LAMMERTYN - FERO 65 - [PERSON_NAME][GEOGRAPHIC_DATA]" at bounding box center [334, 23] width 265 height 21
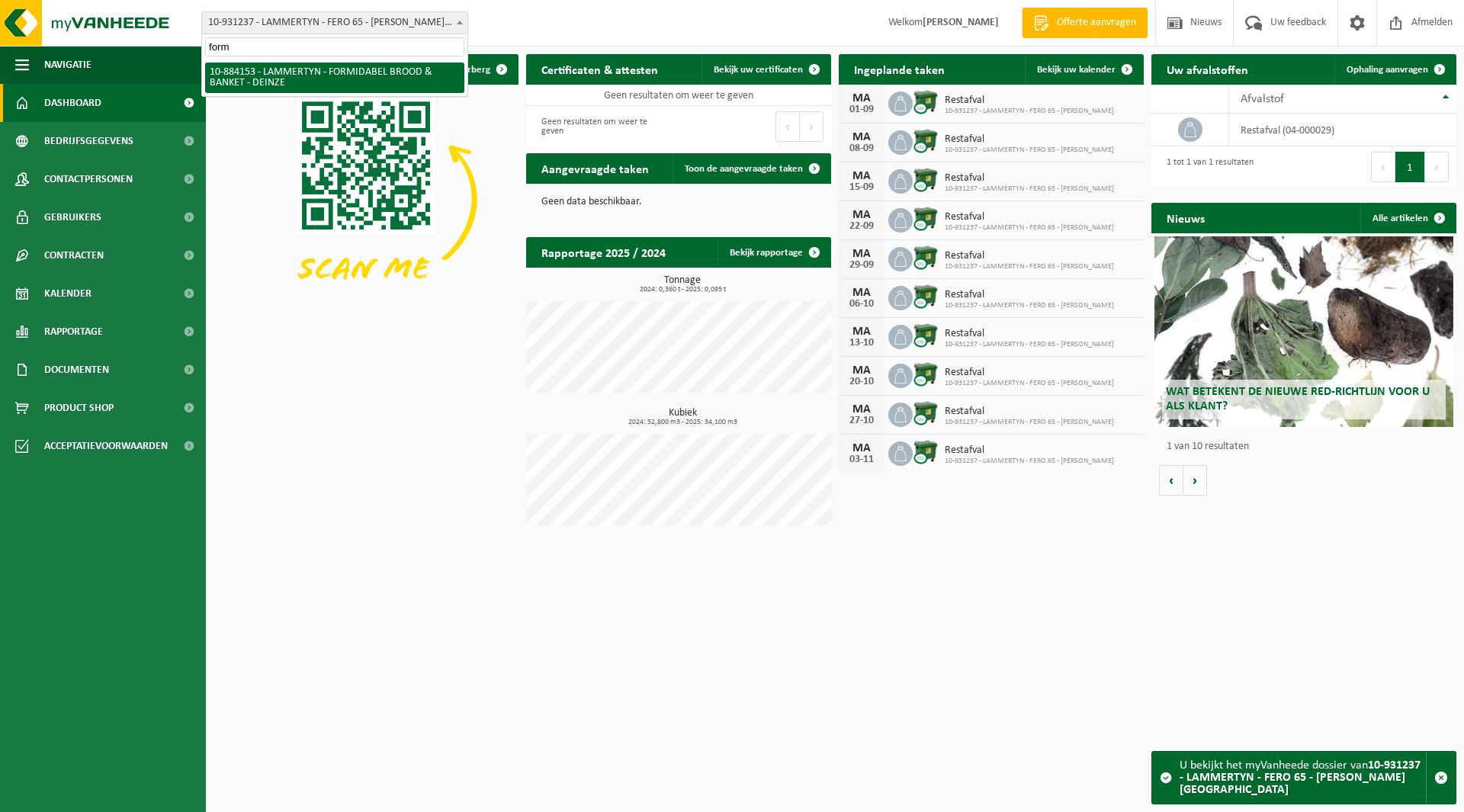
type input "form"
select select "111726"
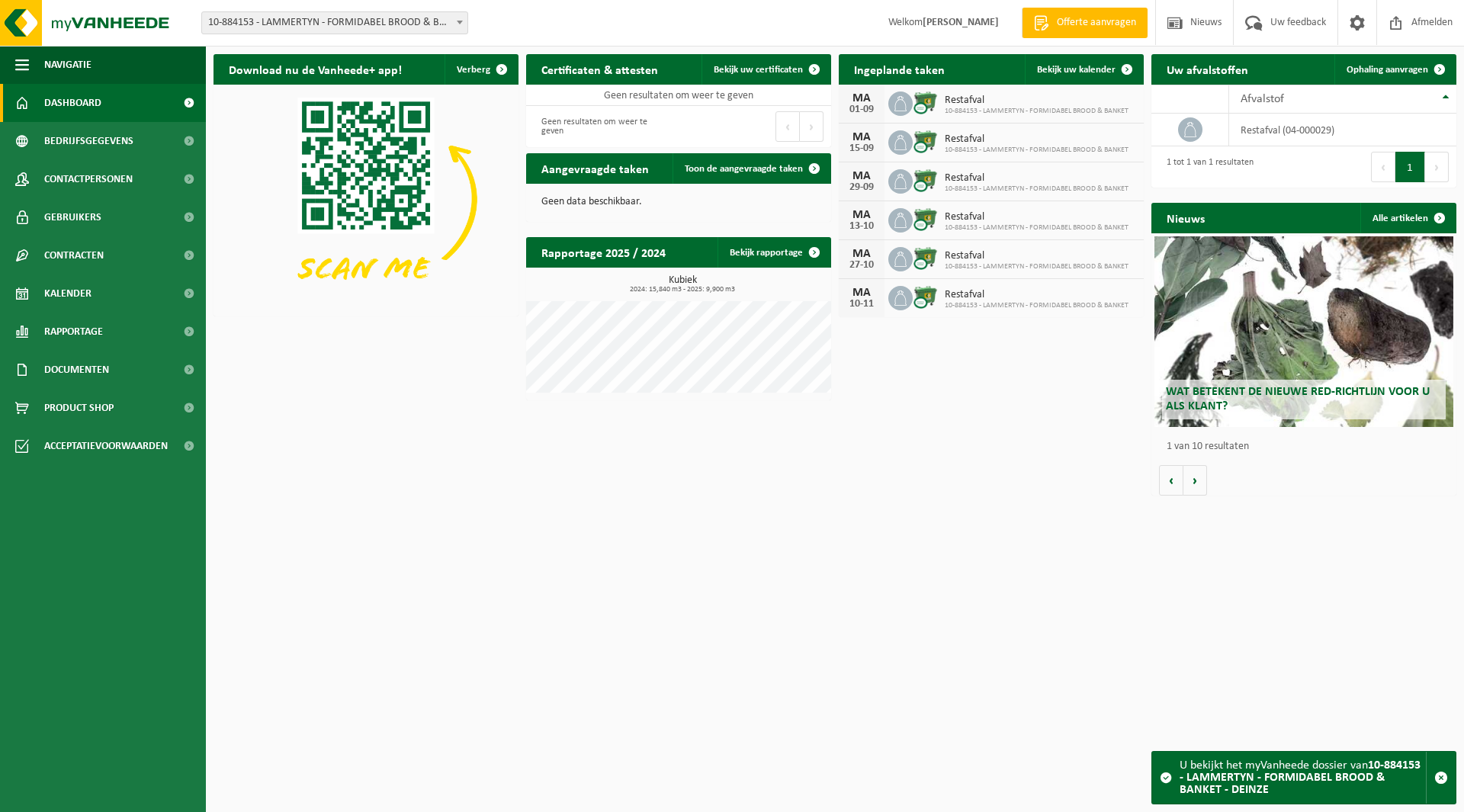
click at [296, 28] on span "10-884153 - LAMMERTYN - FORMIDABEL BROOD & BANKET - DEINZE" at bounding box center [334, 23] width 265 height 21
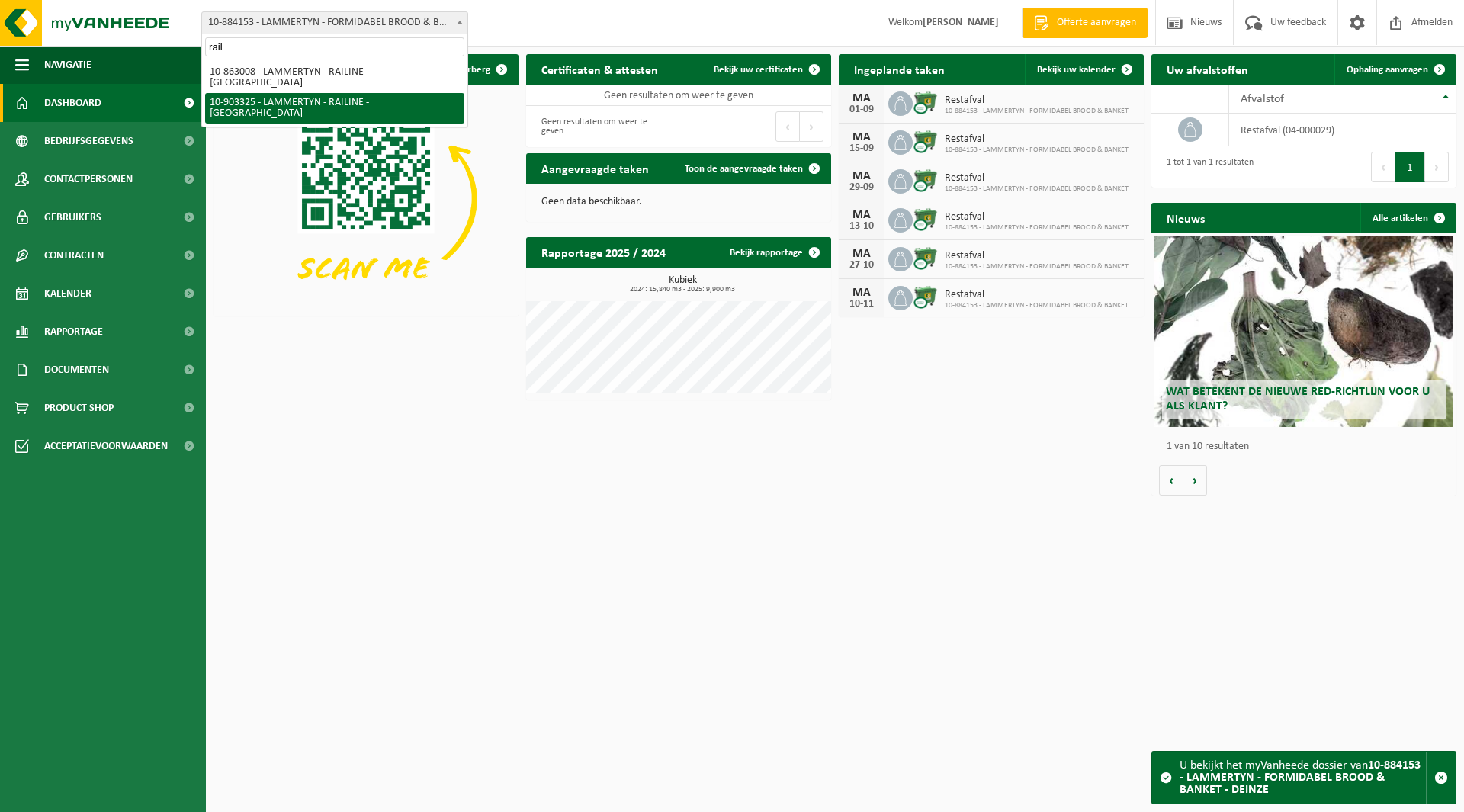
type input "rail"
select select "121233"
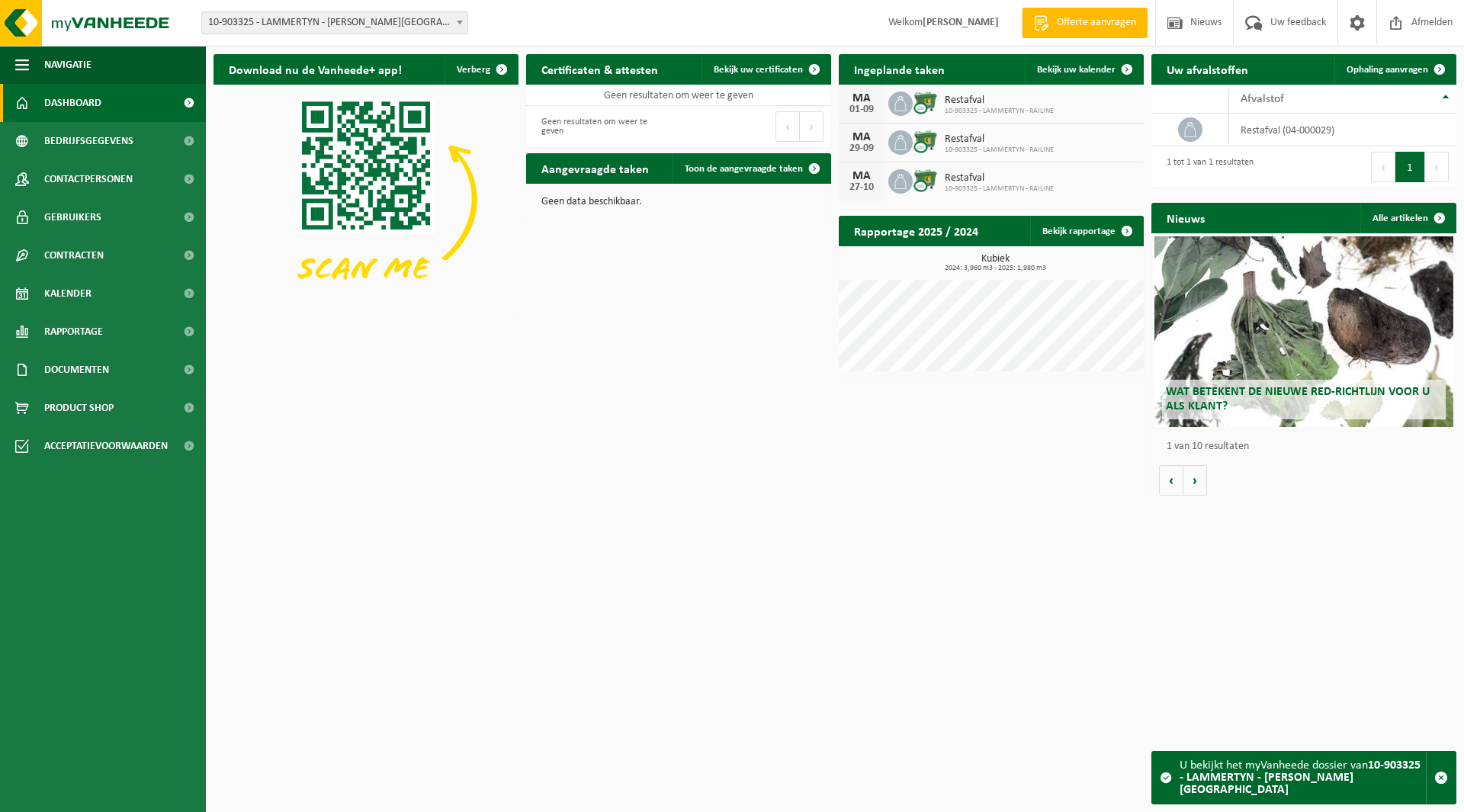
click at [321, 13] on span "10-903325 - LAMMERTYN - RAILINE - [GEOGRAPHIC_DATA]" at bounding box center [334, 23] width 265 height 21
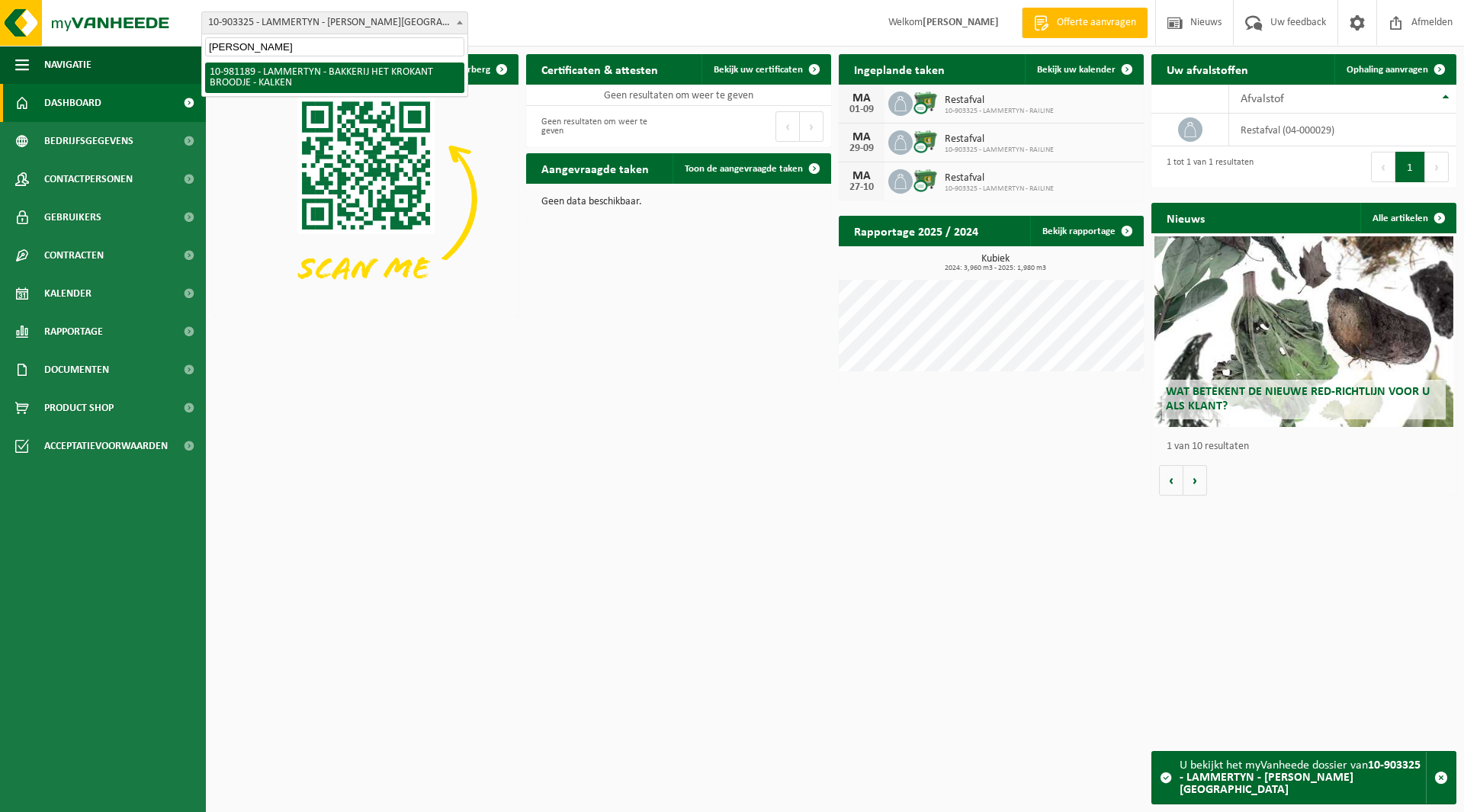
type input "krok"
select select "161804"
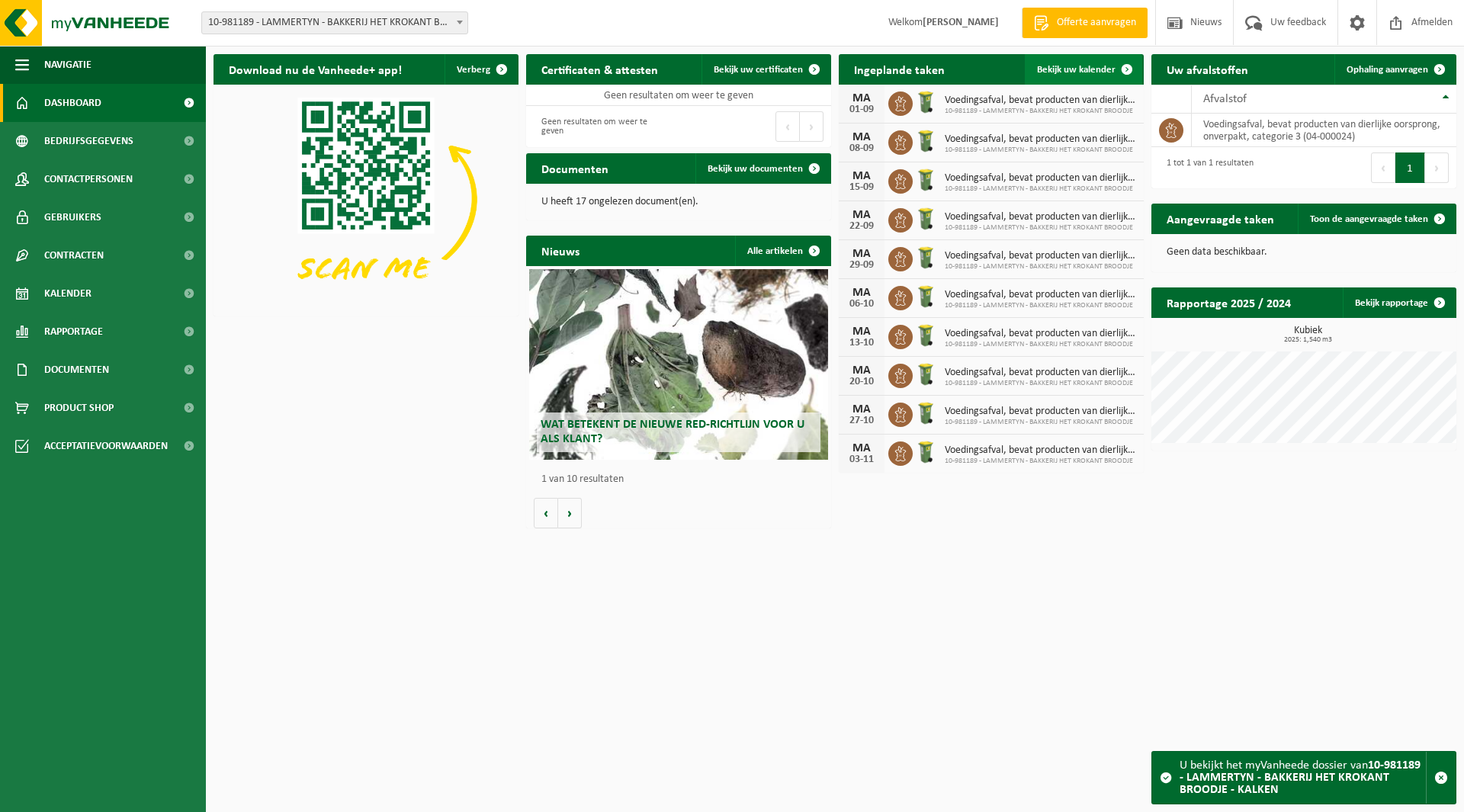
click at [1087, 66] on span "Bekijk uw kalender" at bounding box center [1077, 69] width 79 height 10
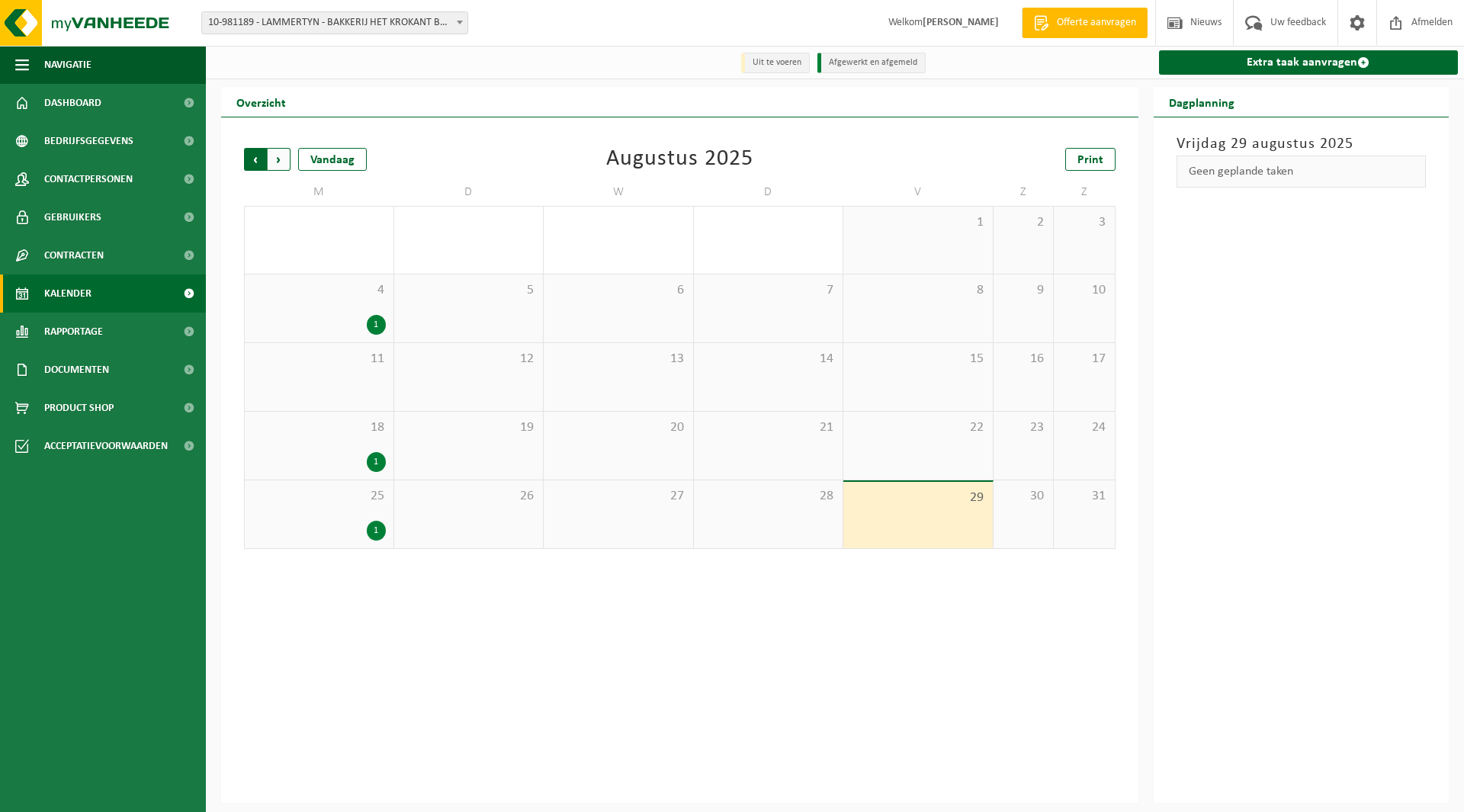
click at [281, 158] on span "Volgende" at bounding box center [279, 159] width 23 height 23
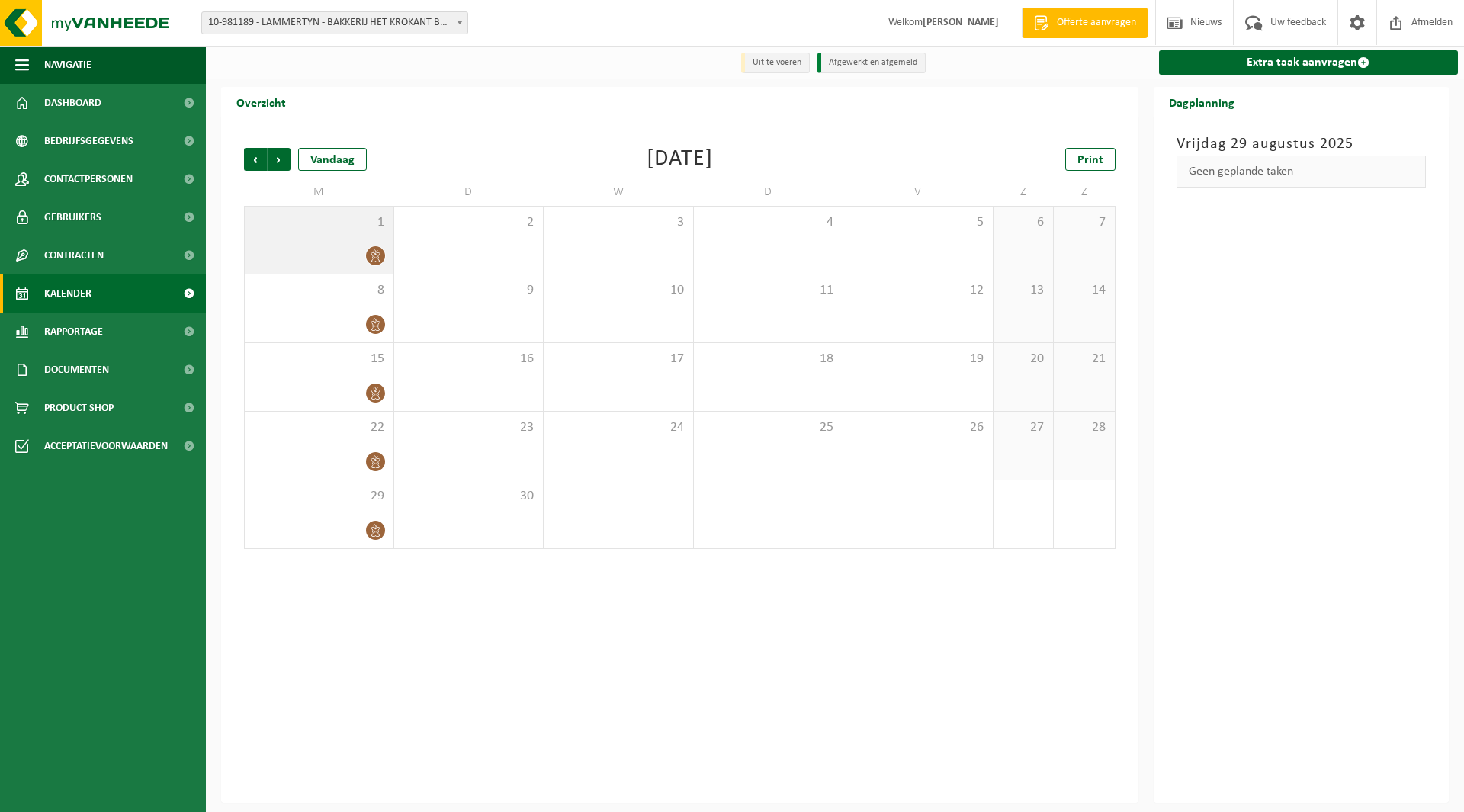
click at [331, 232] on div "1" at bounding box center [319, 239] width 149 height 67
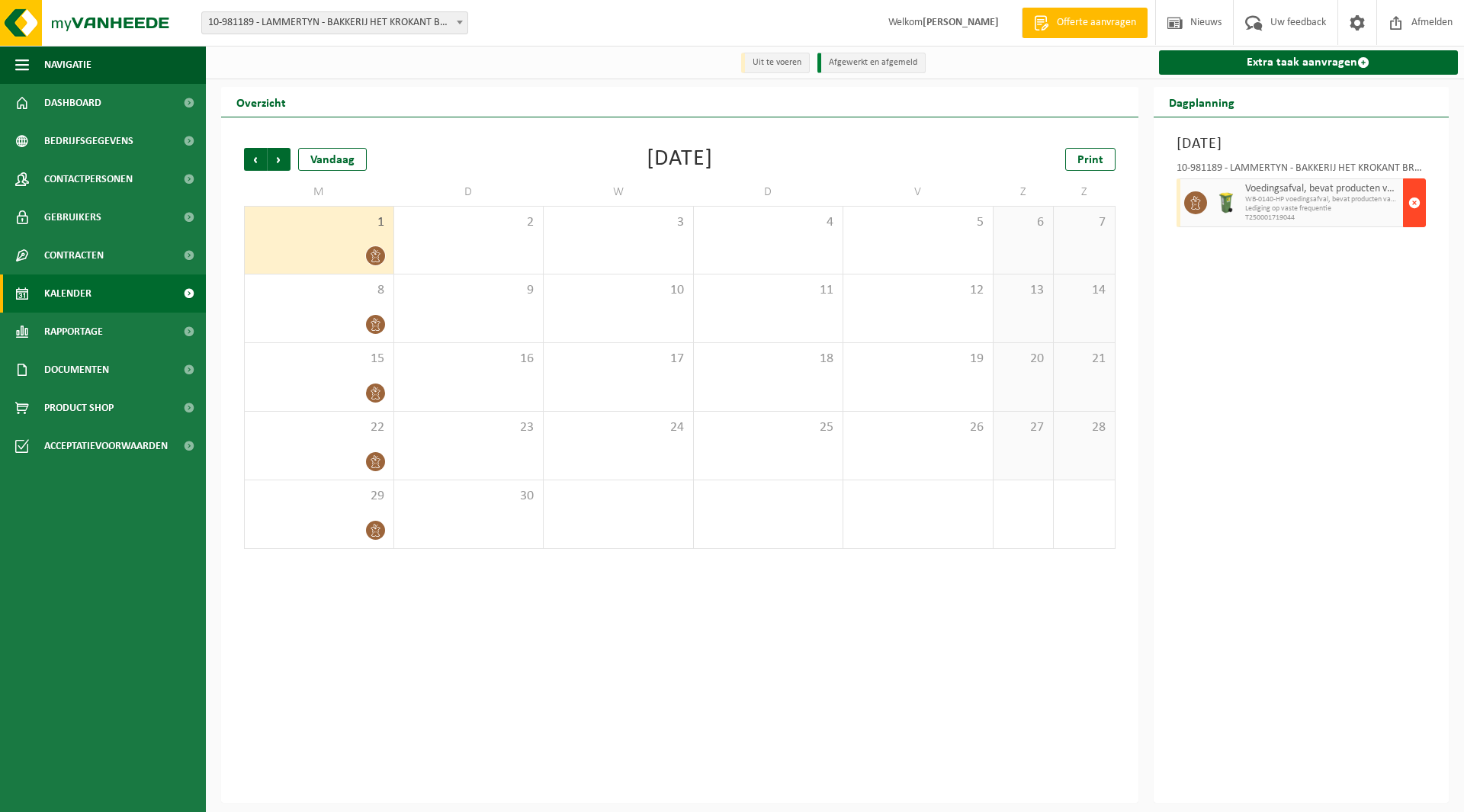
click at [1408, 193] on button "button" at bounding box center [1415, 203] width 23 height 49
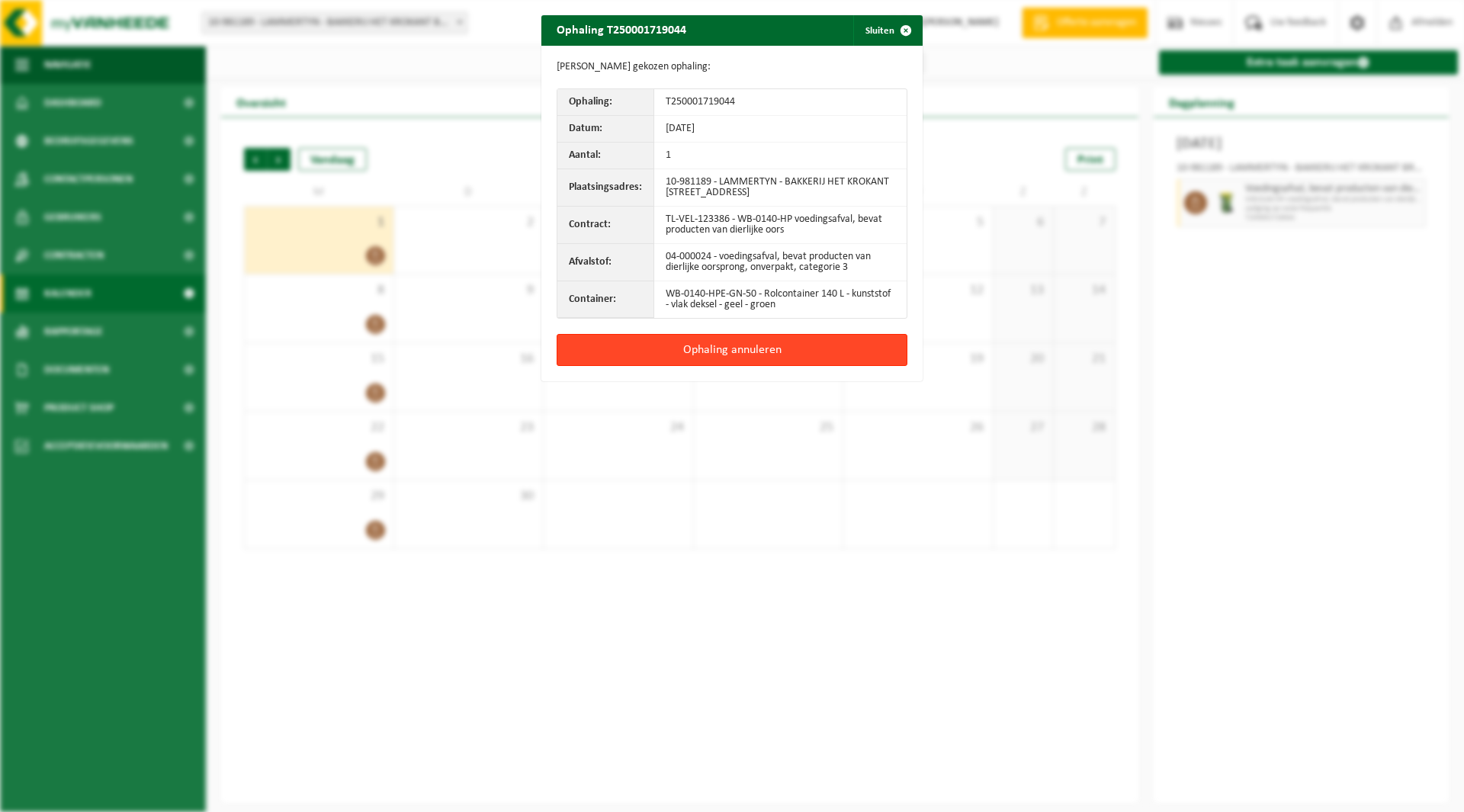
click at [749, 352] on button "Ophaling annuleren" at bounding box center [732, 350] width 351 height 32
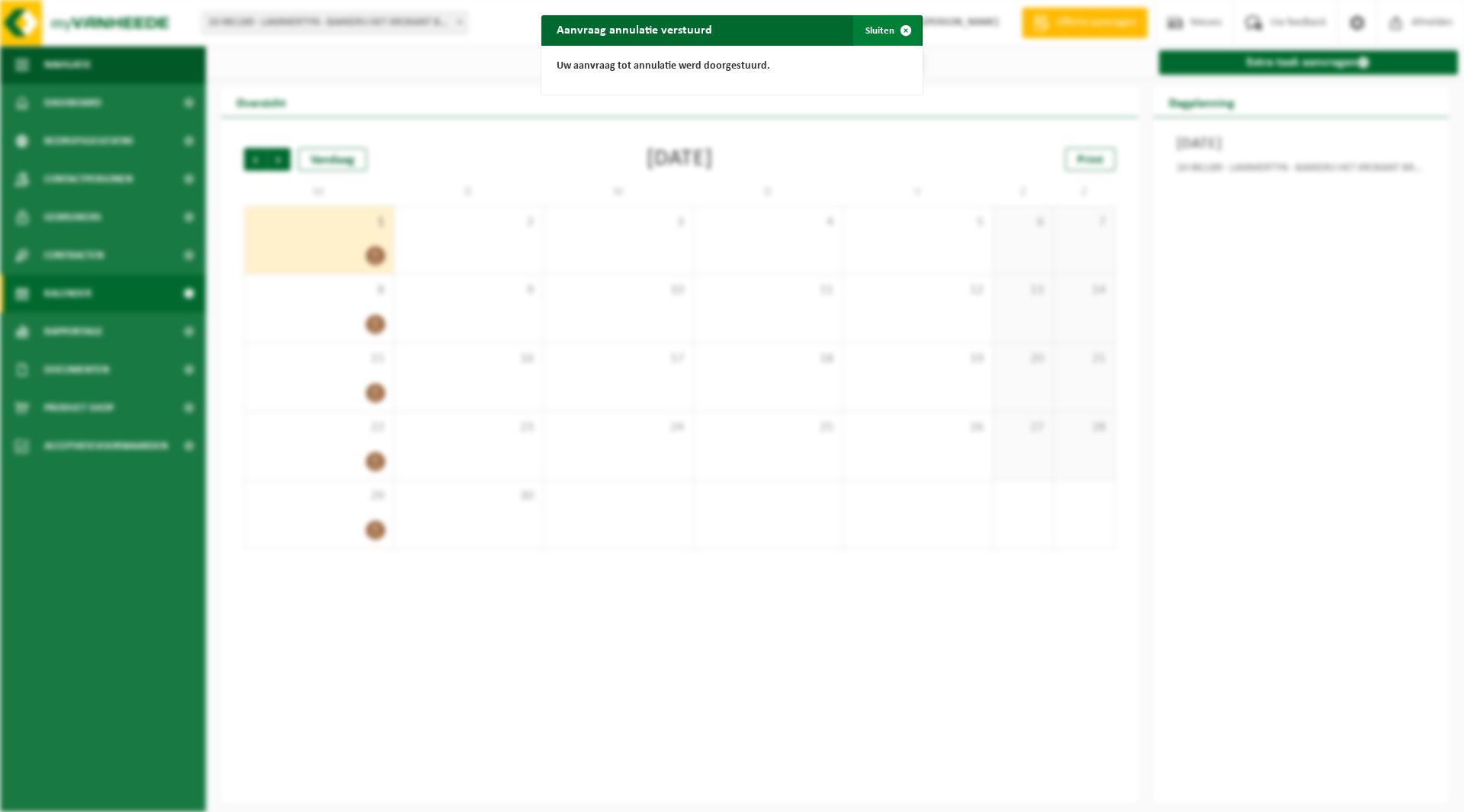
click at [866, 38] on button "Sluiten" at bounding box center [888, 30] width 68 height 31
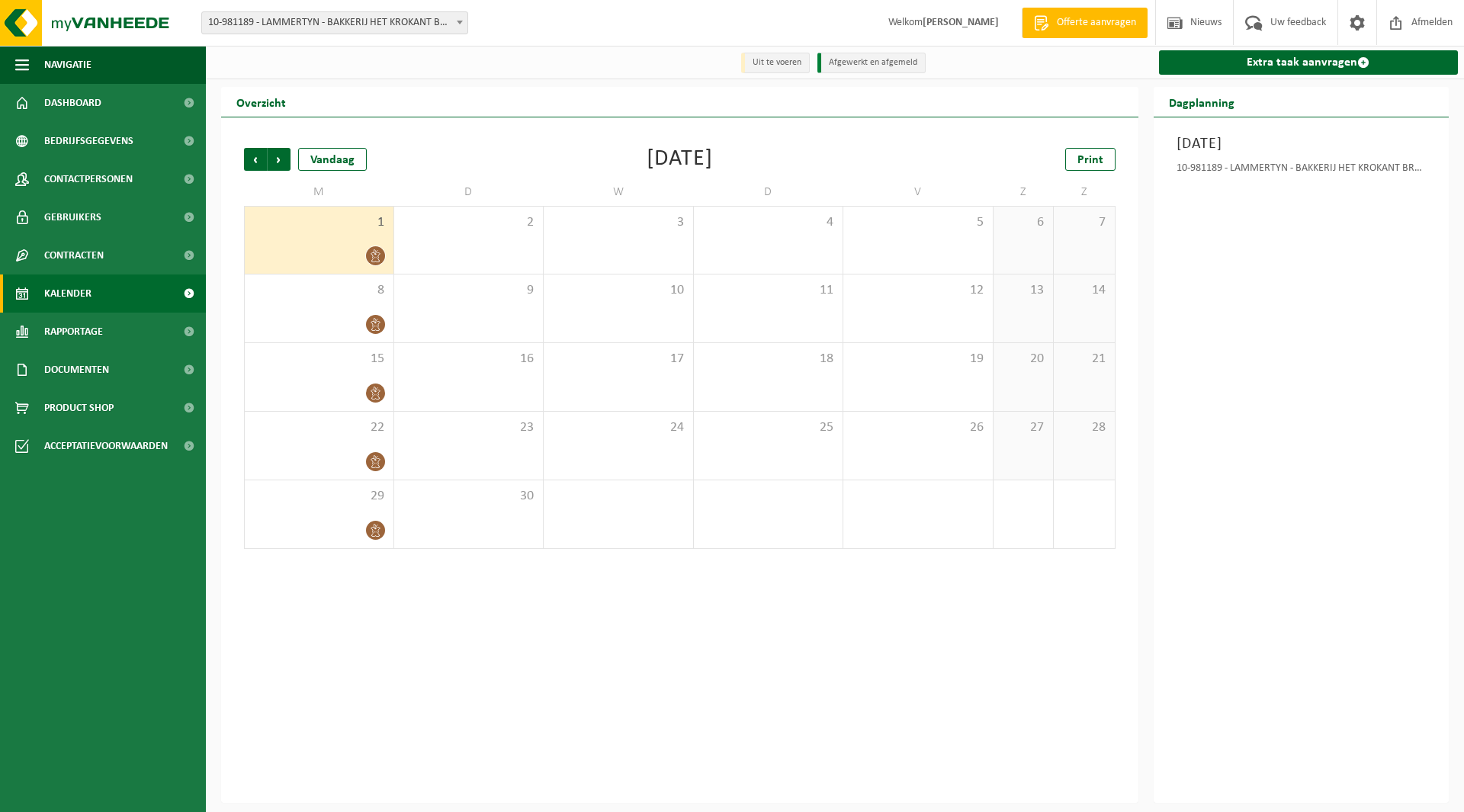
click at [287, 19] on span "10-981189 - LAMMERTYN - BAKKERIJ HET KROKANT BROODJE - KALKEN" at bounding box center [334, 23] width 265 height 21
type input "bril"
select select "138956"
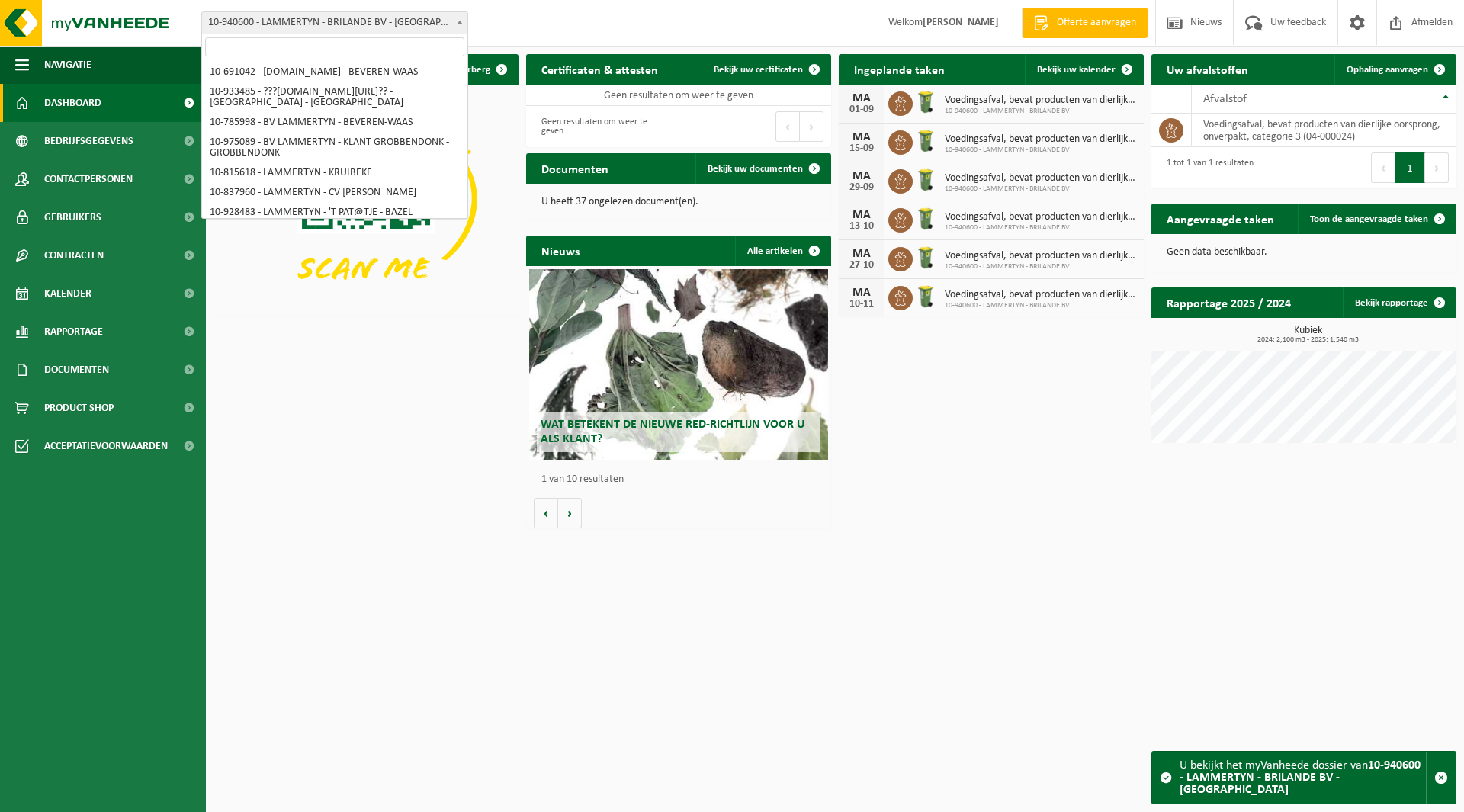
click at [301, 28] on span "10-940600 - LAMMERTYN - BRILANDE BV - [GEOGRAPHIC_DATA]" at bounding box center [334, 23] width 265 height 21
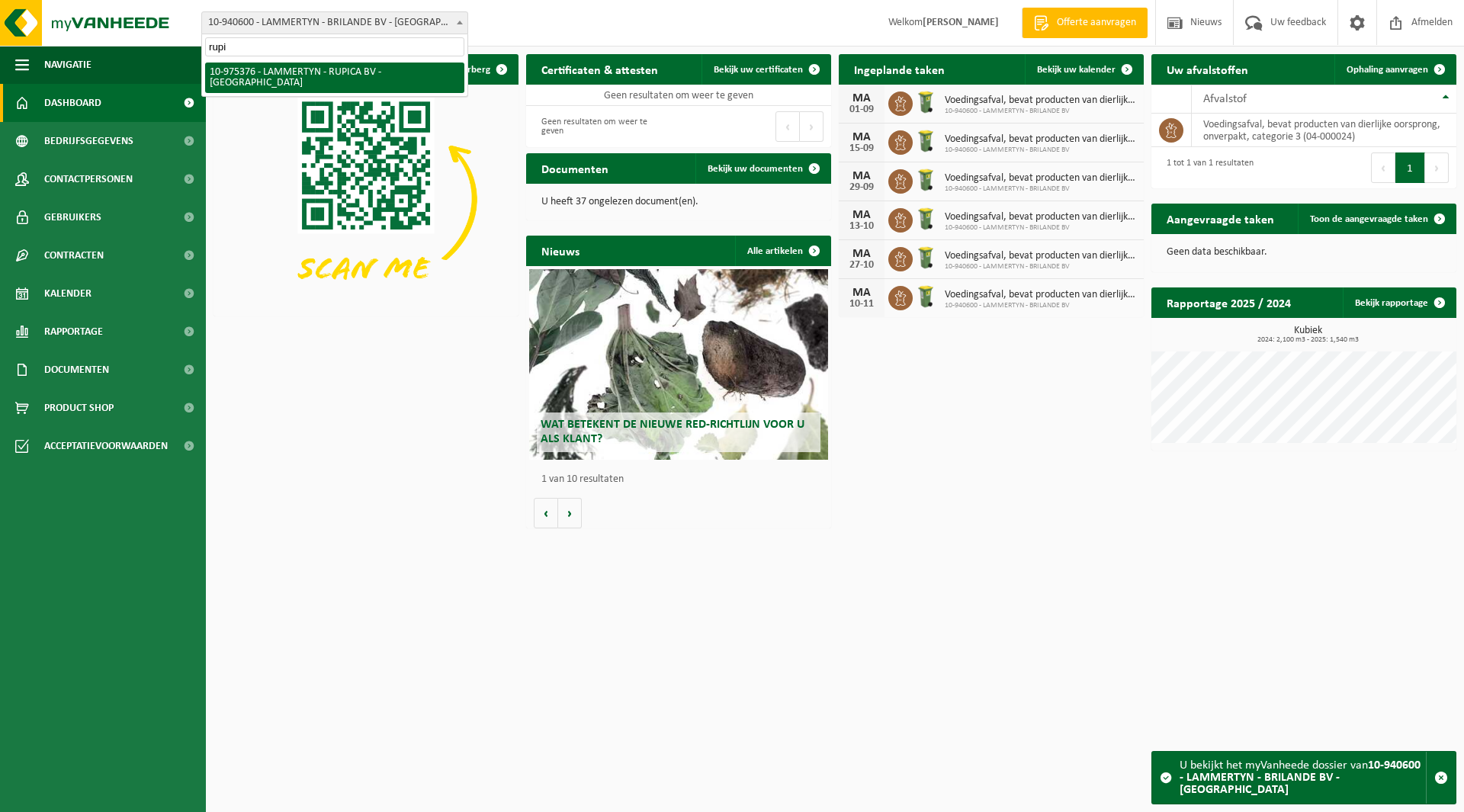
type input "rupi"
select select "158173"
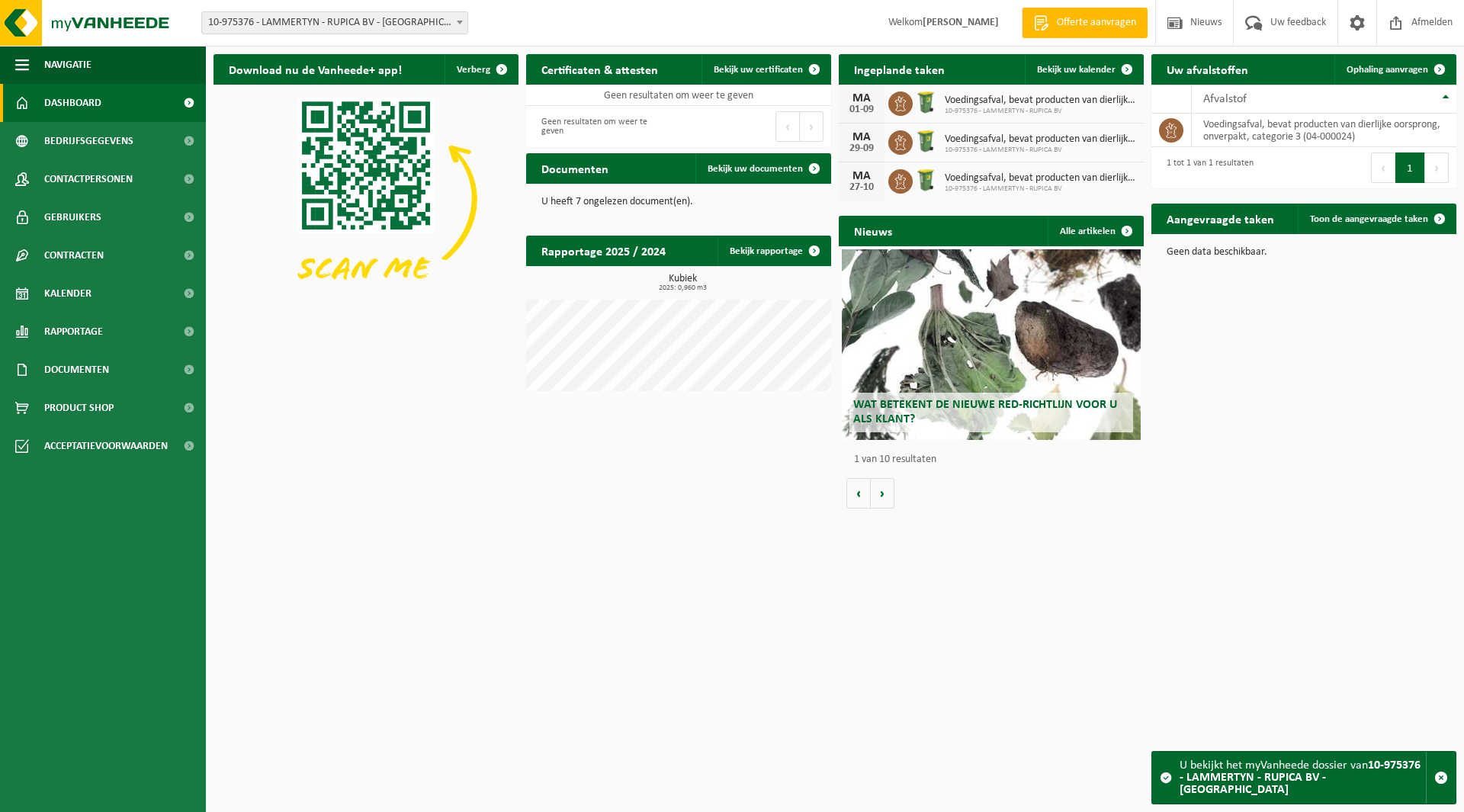
click at [290, 27] on span "10-975376 - LAMMERTYN - RUPICA BV - [GEOGRAPHIC_DATA]" at bounding box center [334, 23] width 265 height 21
type input "sydra"
select select "169372"
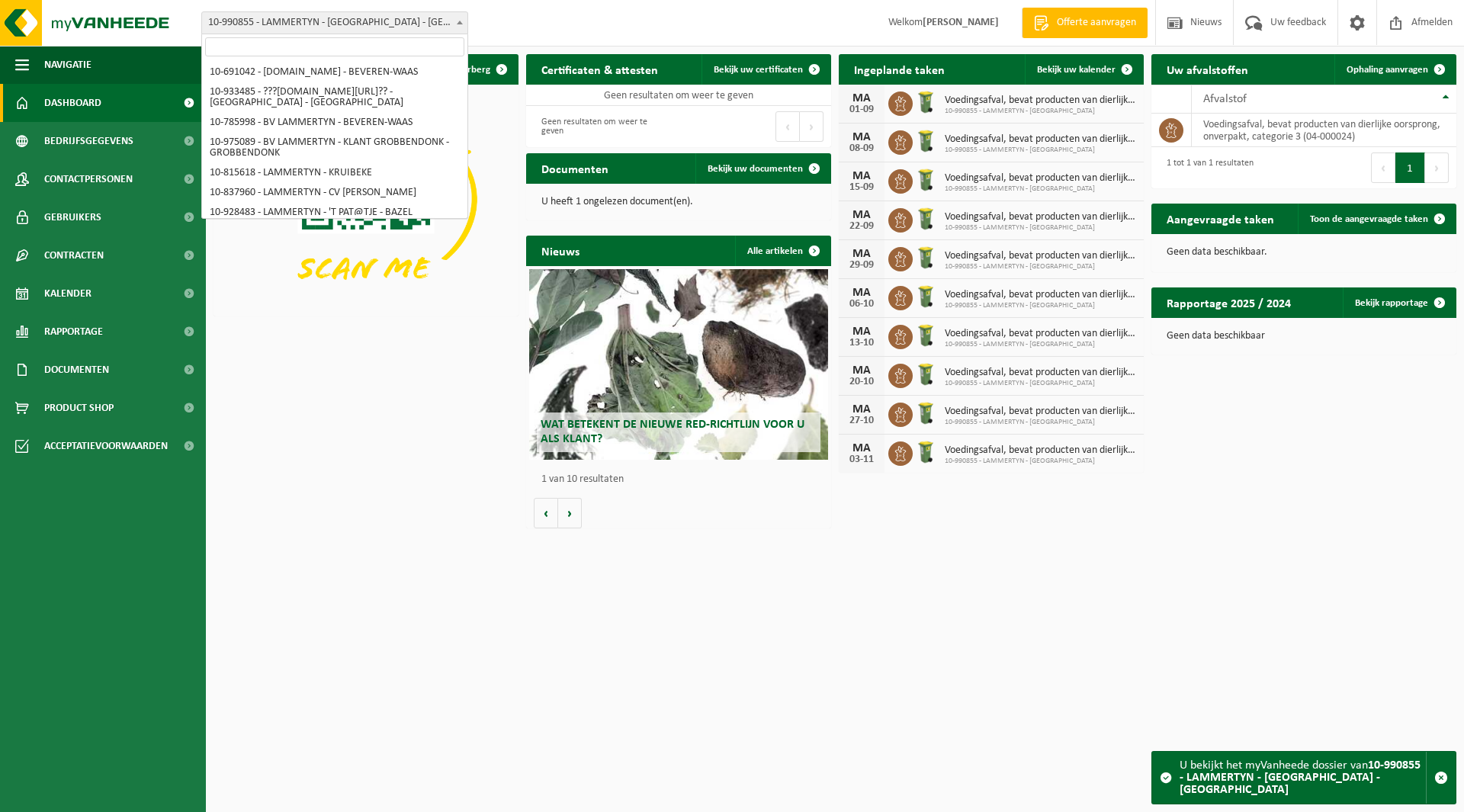
click at [301, 25] on span "10-990855 - LAMMERTYN - [GEOGRAPHIC_DATA] - [GEOGRAPHIC_DATA]" at bounding box center [334, 23] width 265 height 21
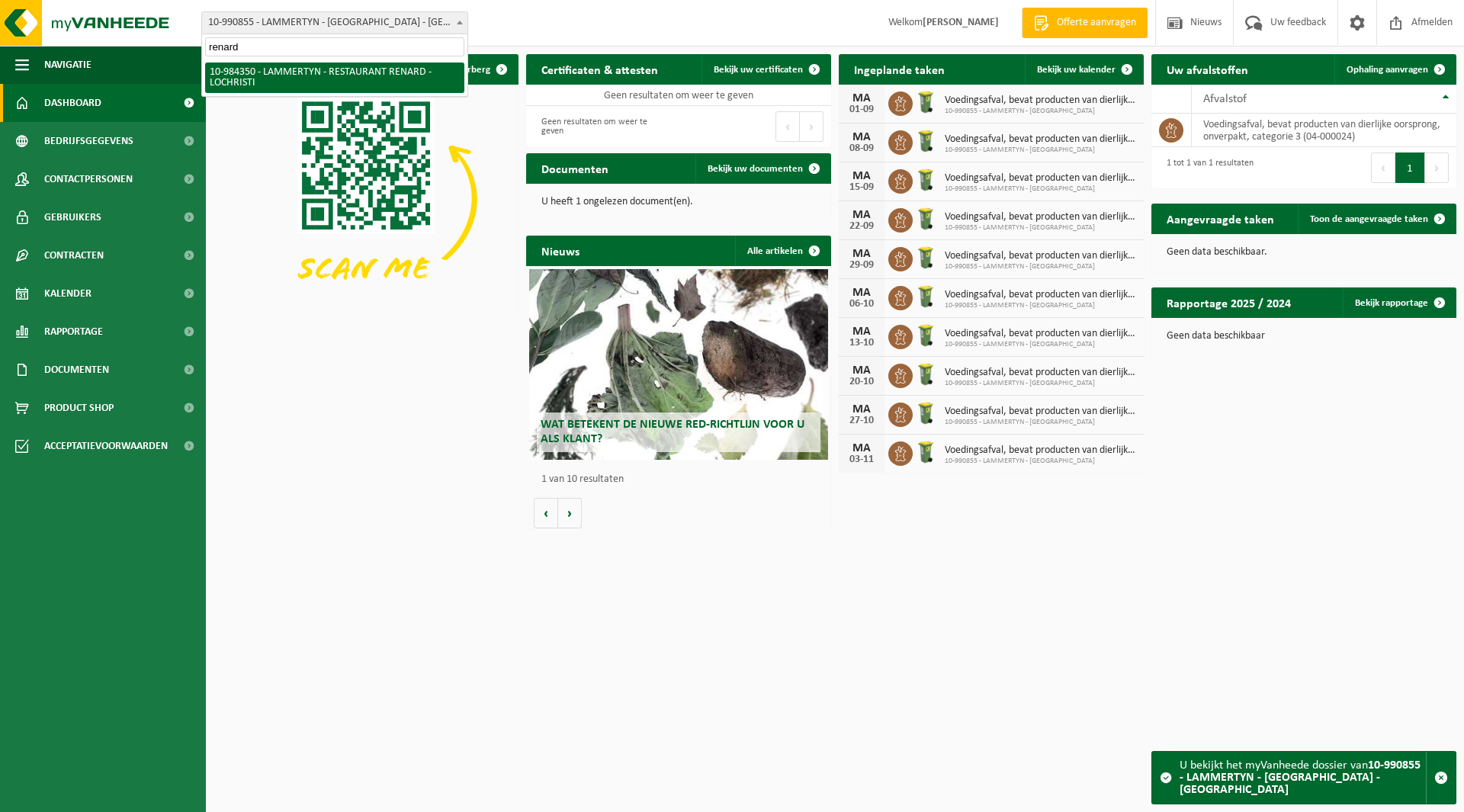
type input "renard"
select select "163809"
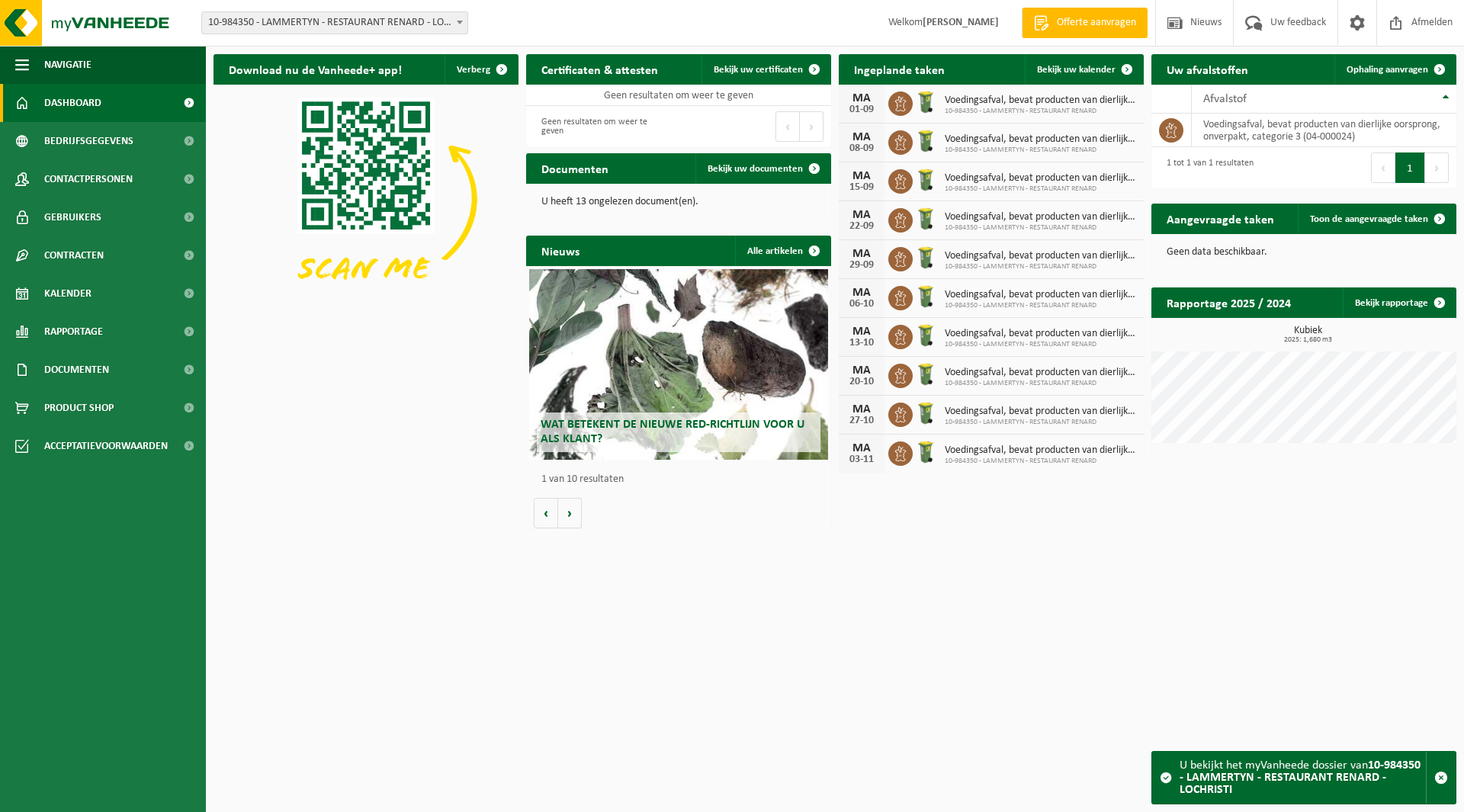
click at [347, 24] on span "10-984350 - LAMMERTYN - RESTAURANT RENARD - LOCHRISTI" at bounding box center [334, 23] width 265 height 21
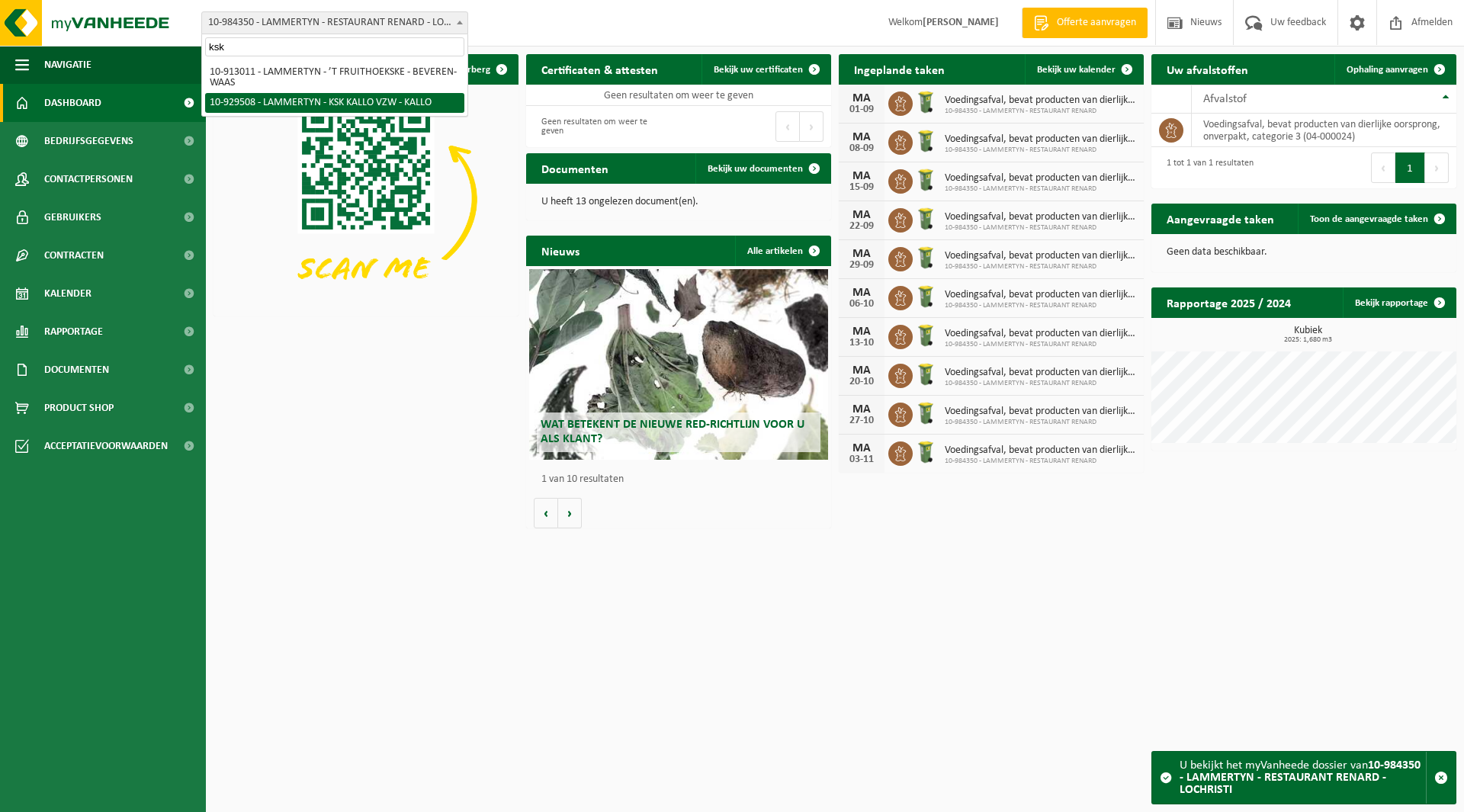
type input "ksk"
select select "134010"
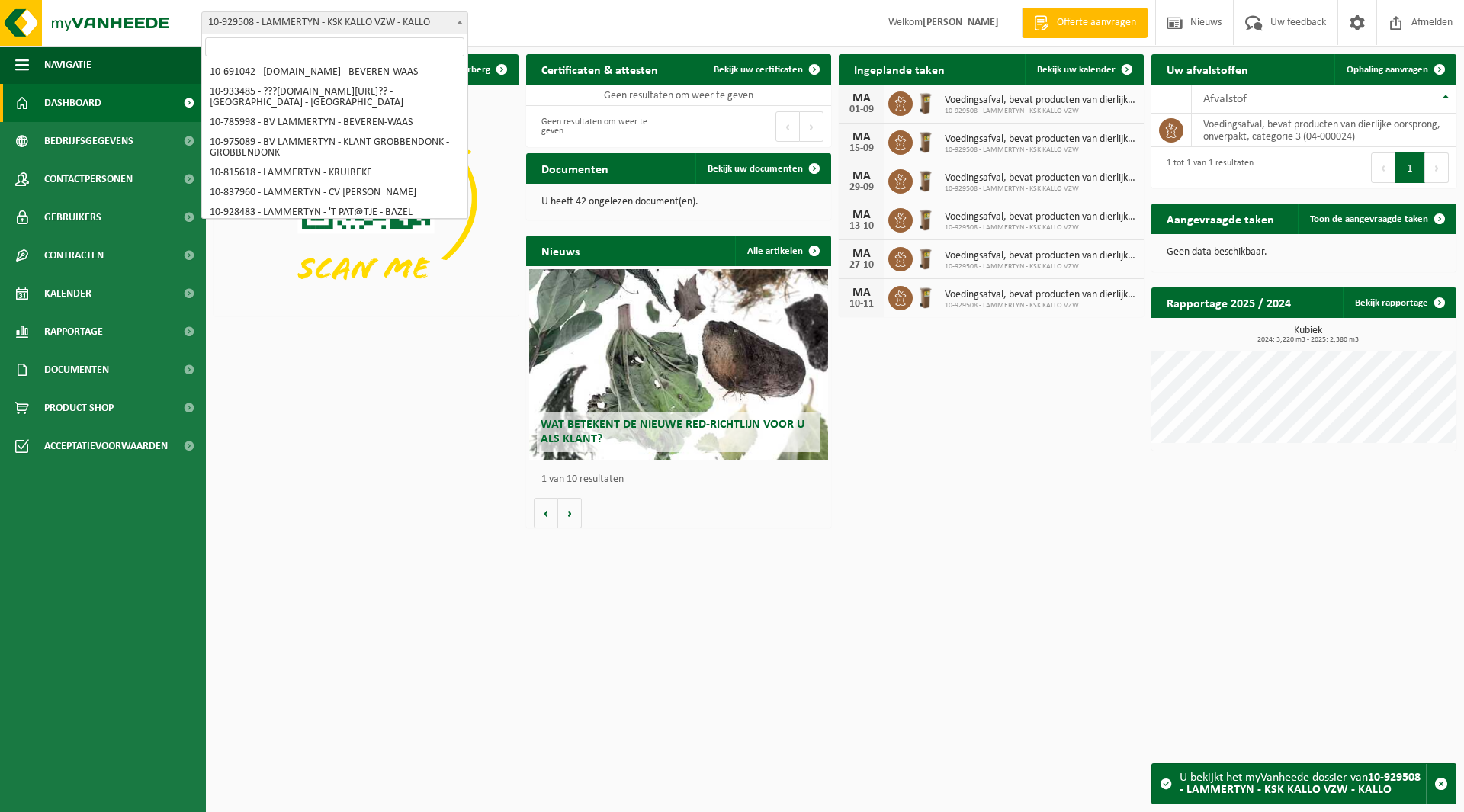
click at [303, 20] on span "10-929508 - LAMMERTYN - KSK KALLO VZW - KALLO" at bounding box center [334, 23] width 265 height 21
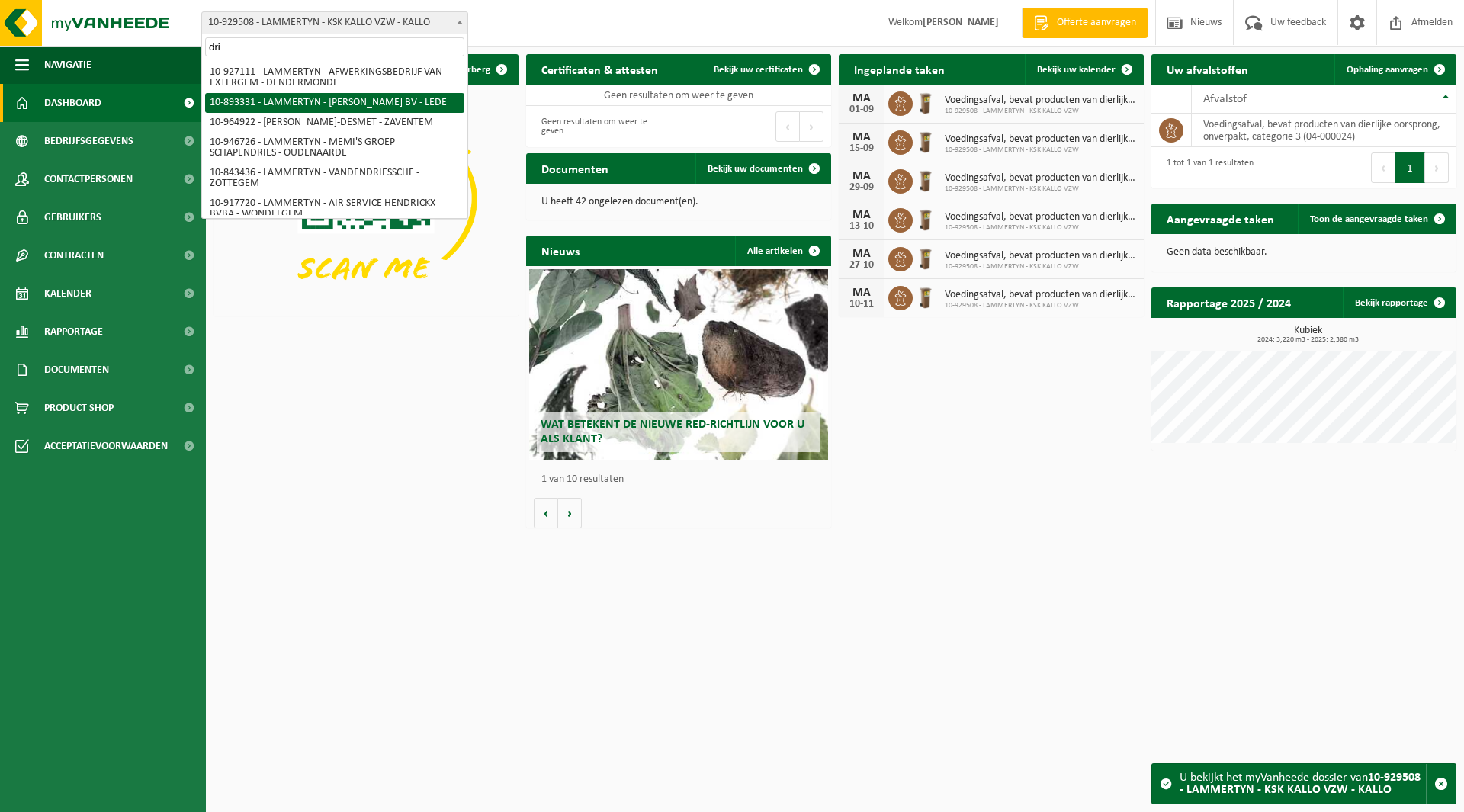
type input "dri"
select select "115767"
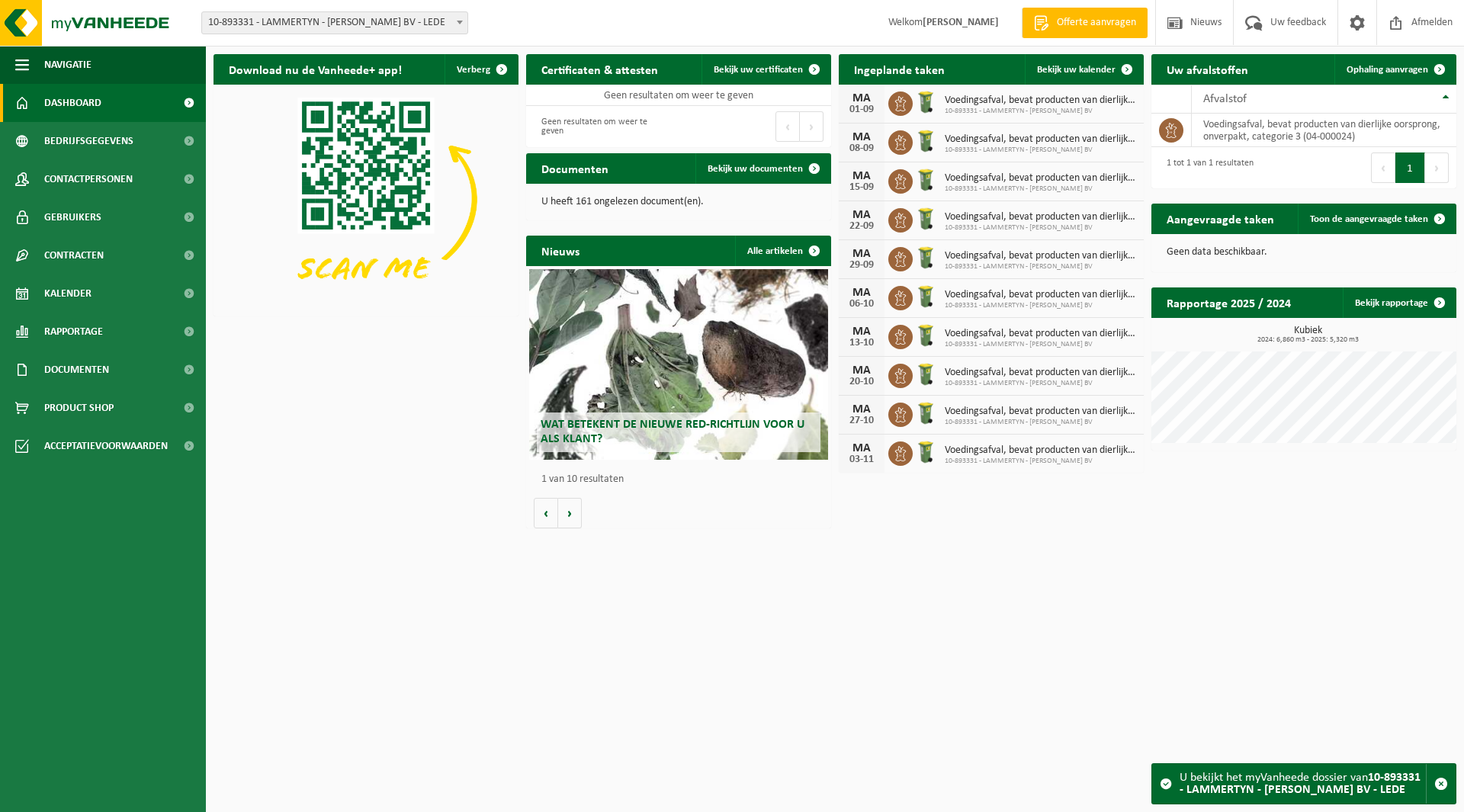
click at [302, 25] on span "10-893331 - LAMMERTYN - [PERSON_NAME] BV - LEDE" at bounding box center [334, 23] width 265 height 21
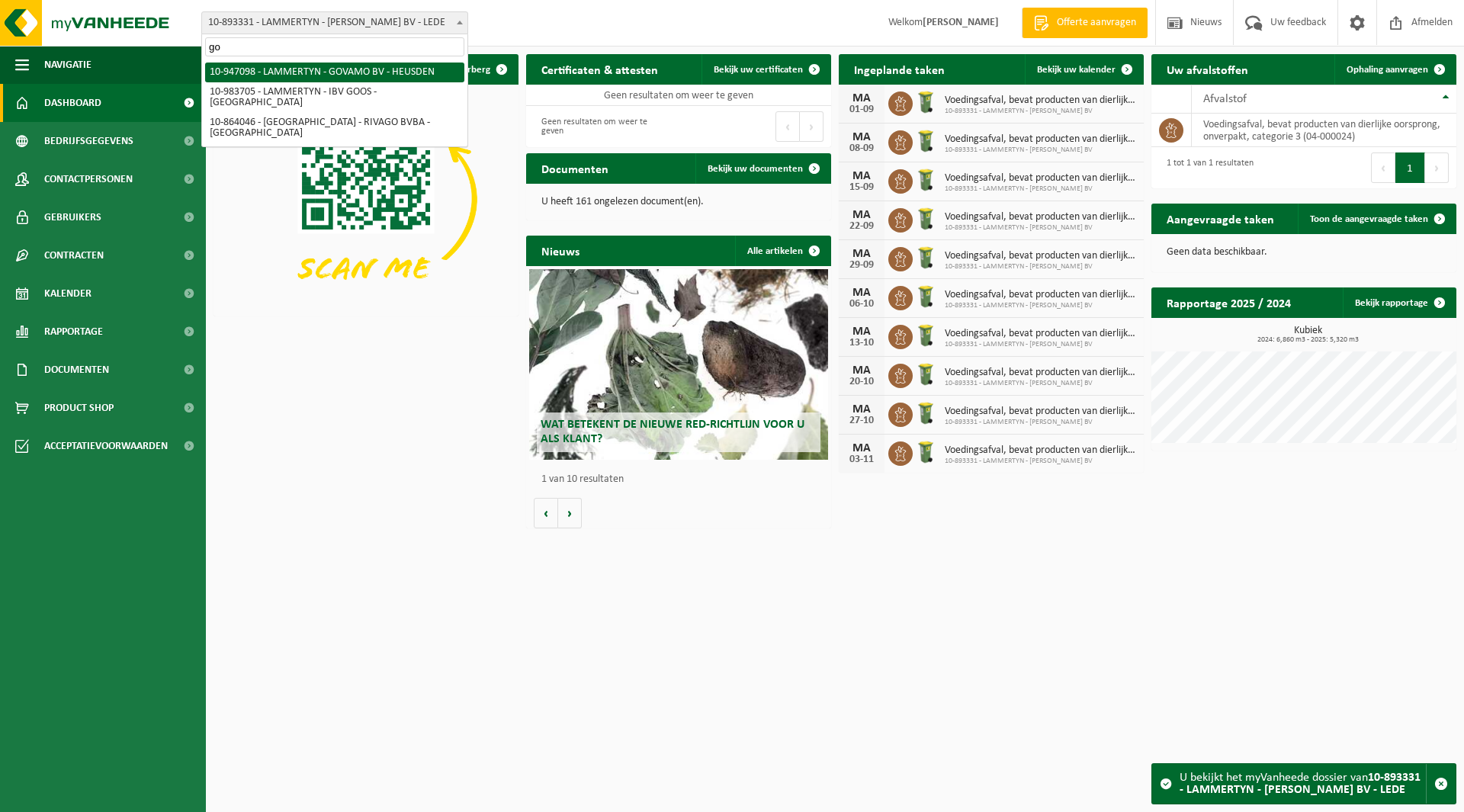
type input "go"
select select "142020"
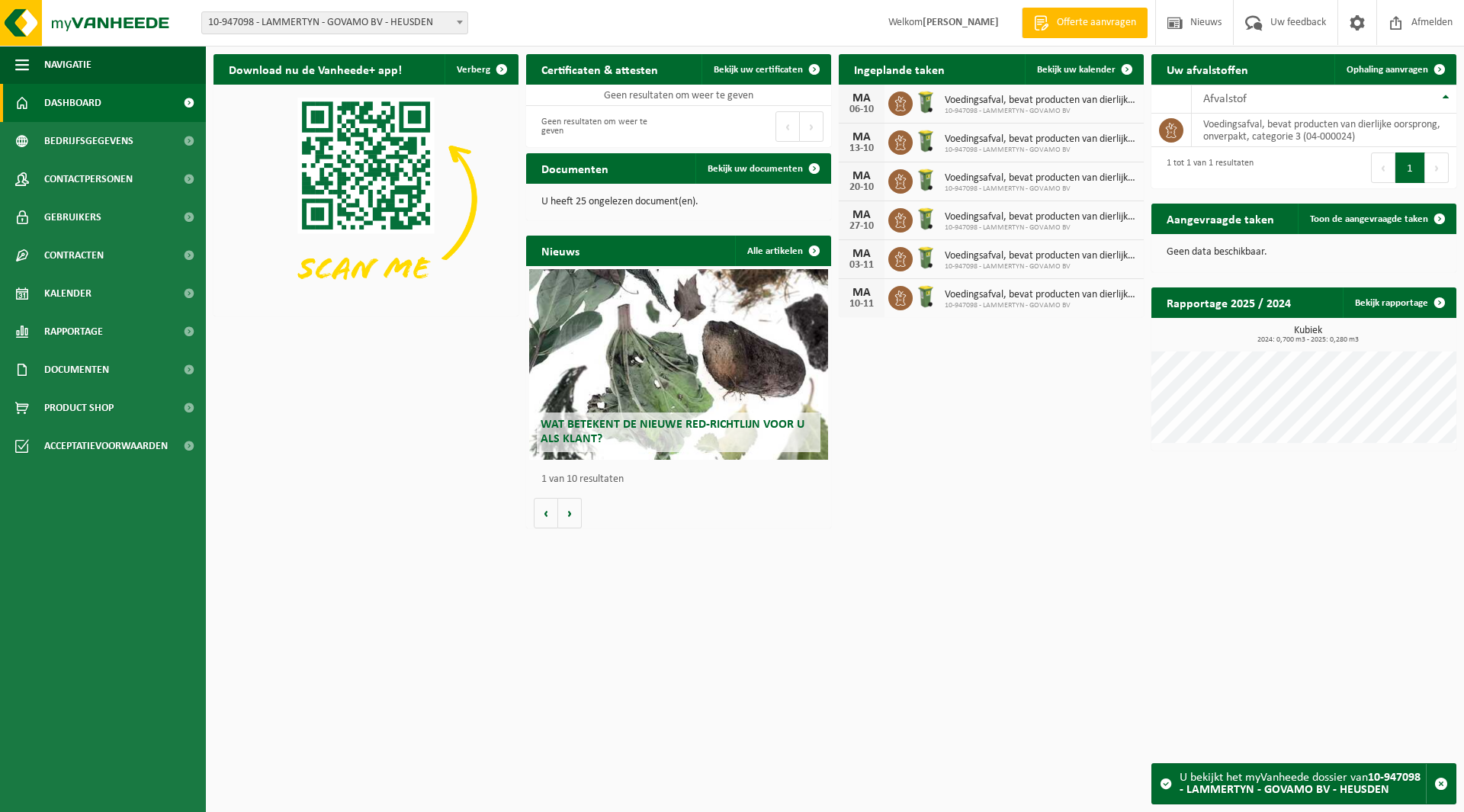
click at [373, 18] on span "10-947098 - LAMMERTYN - GOVAMO BV - HEUSDEN" at bounding box center [334, 23] width 265 height 21
type input "herm"
select select "106899"
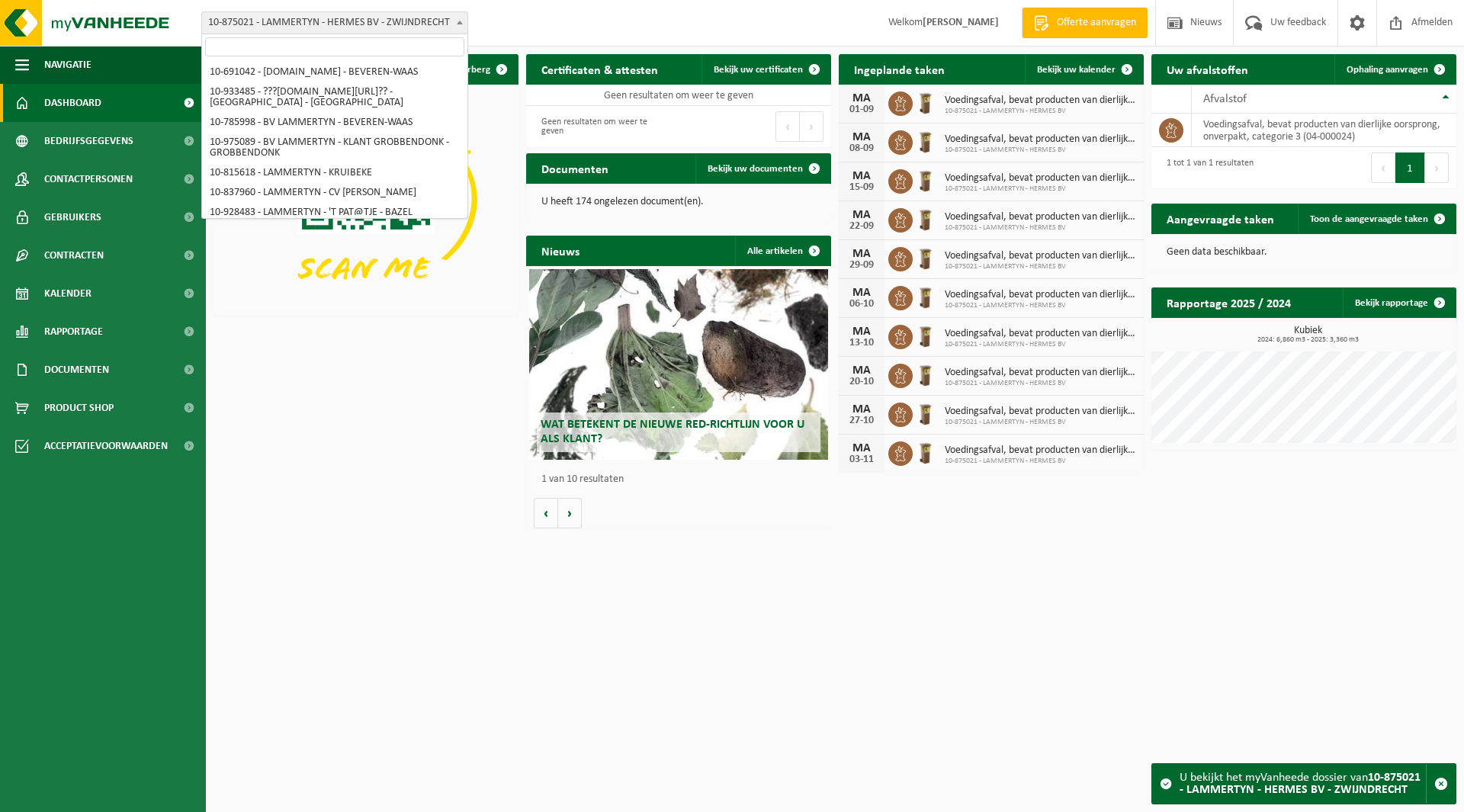
click at [294, 22] on span "10-875021 - LAMMERTYN - HERMES BV - ZWIJNDRECHT" at bounding box center [334, 23] width 265 height 21
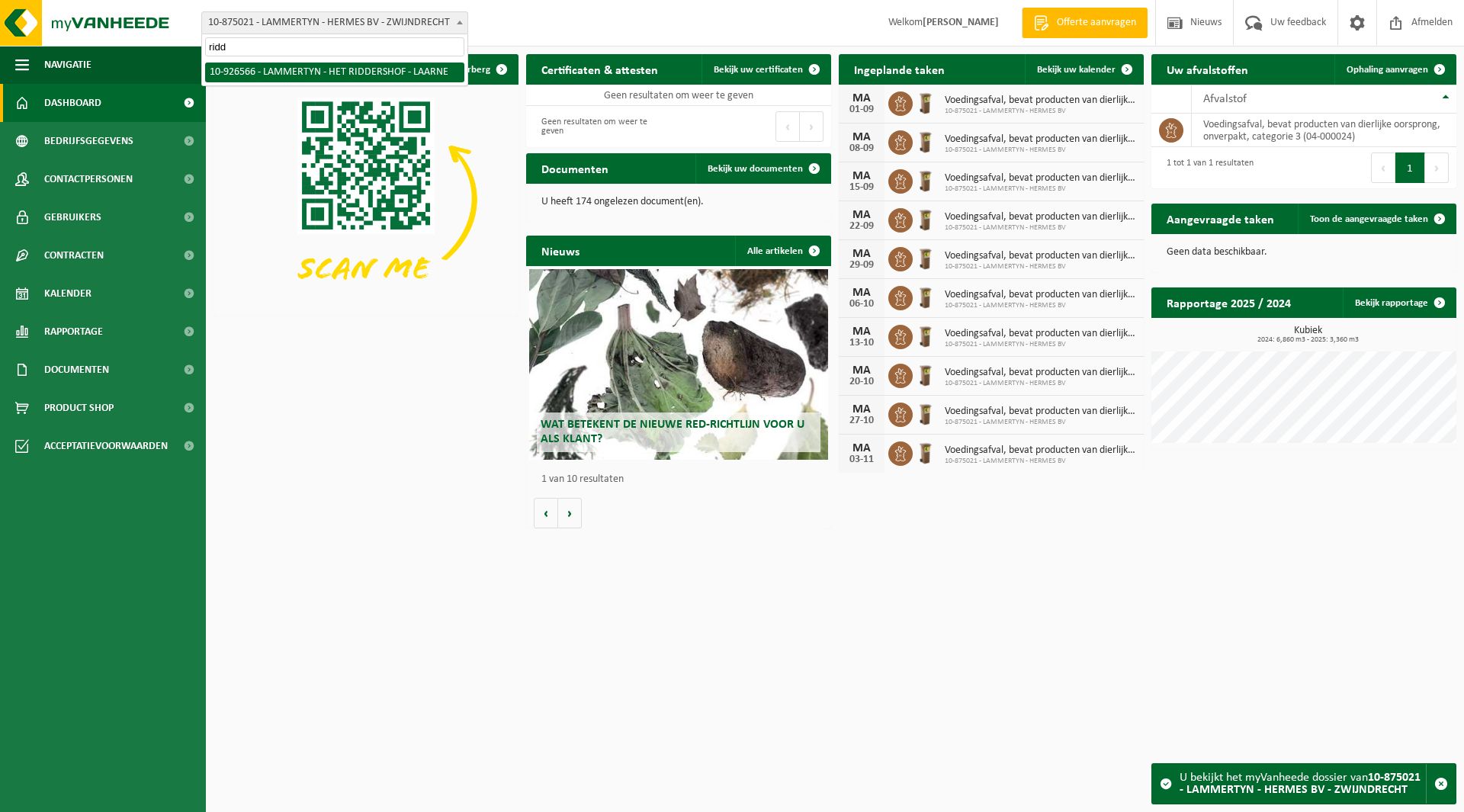
type input "ridd"
select select "132493"
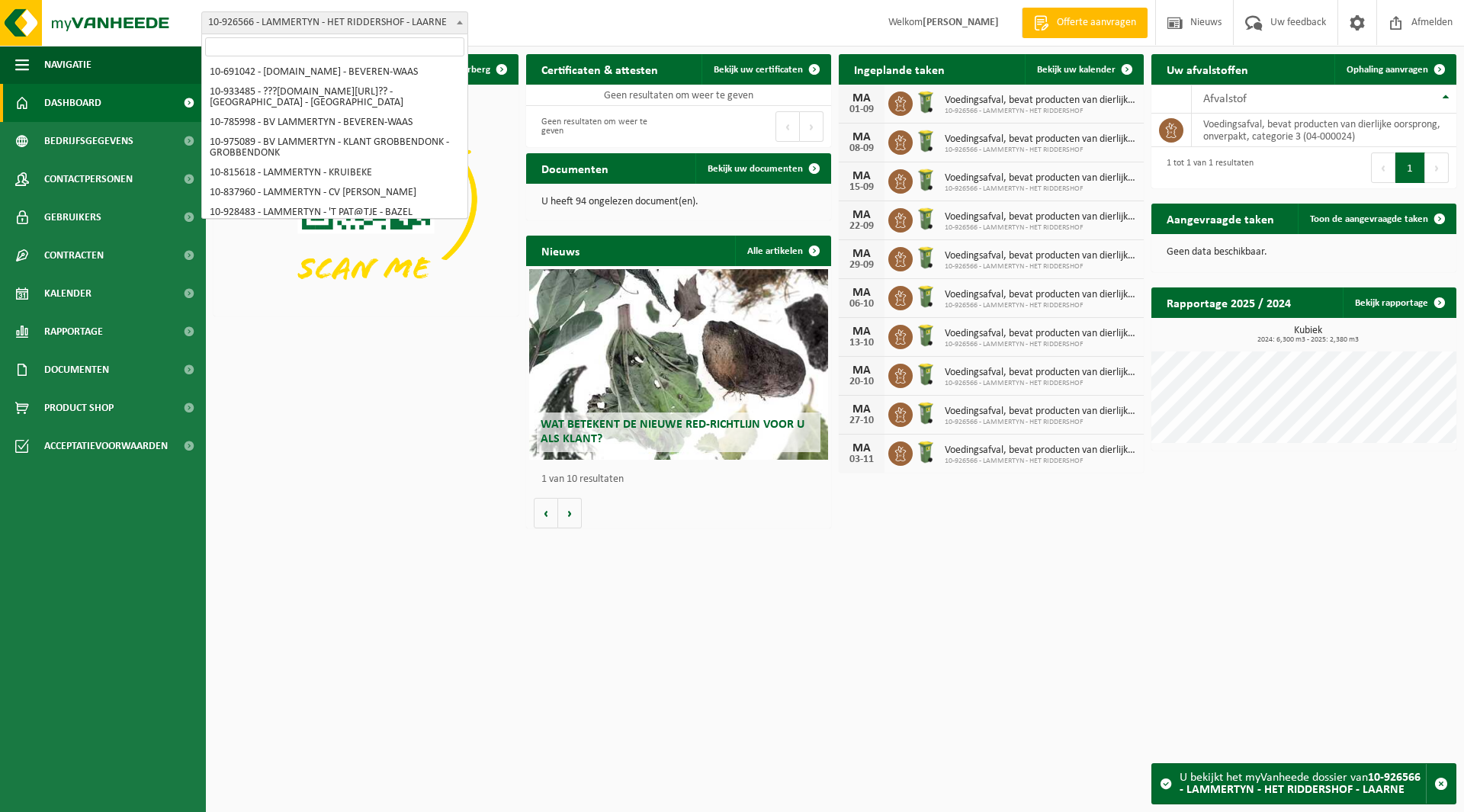
click at [306, 27] on span "10-926566 - LAMMERTYN - HET RIDDERSHOF - LAARNE" at bounding box center [334, 23] width 265 height 21
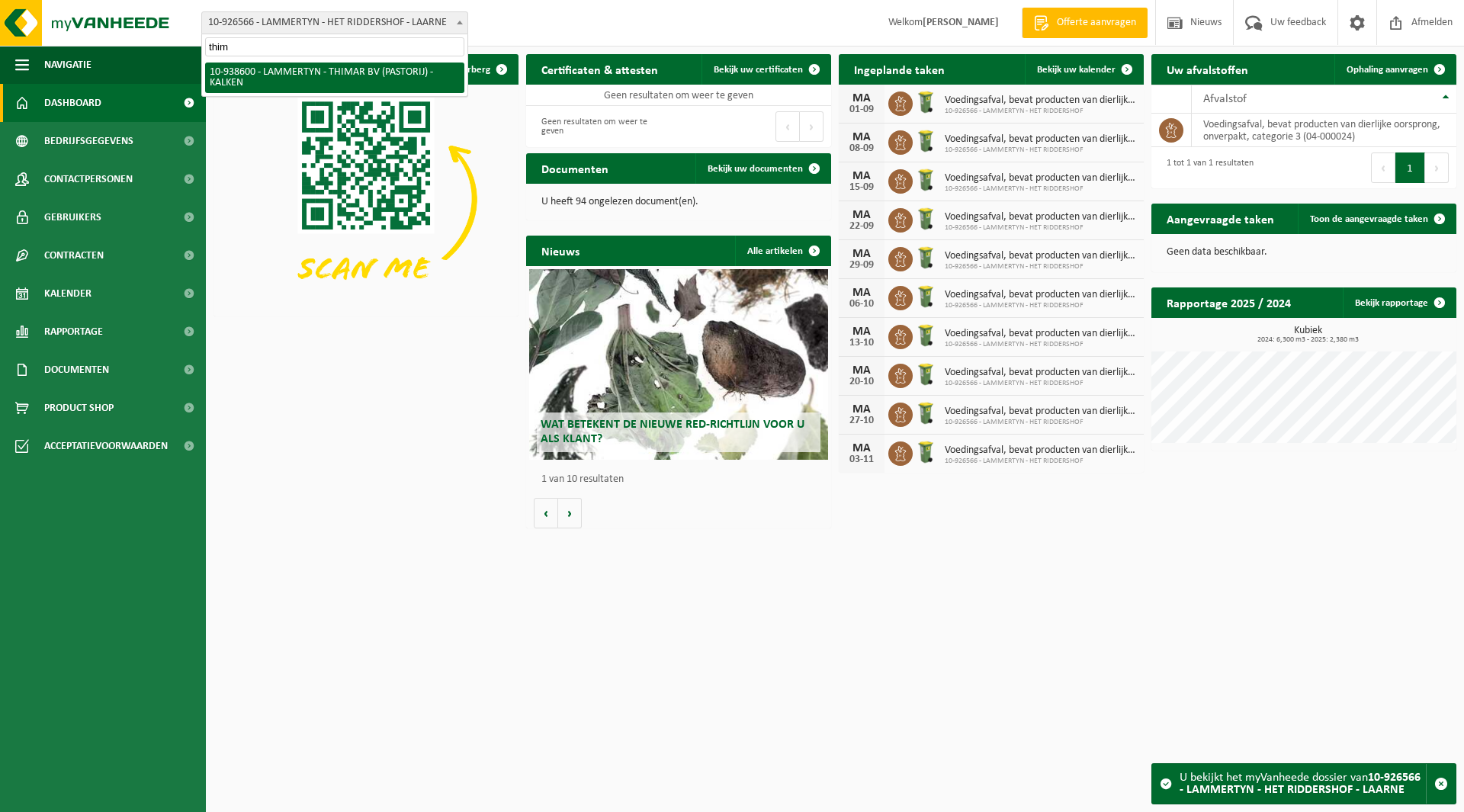
type input "thim"
select select "138014"
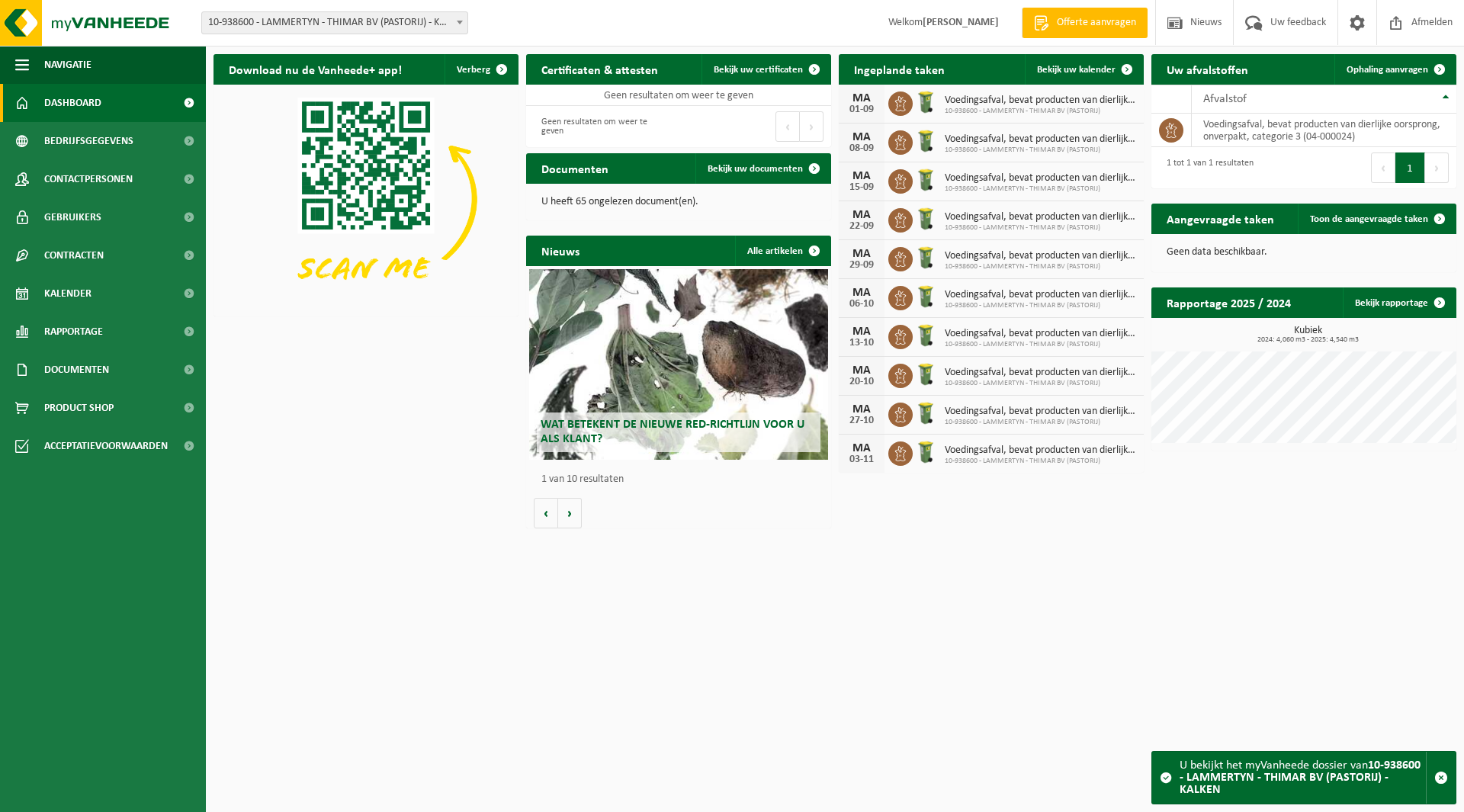
click at [298, 21] on span "10-938600 - LAMMERTYN - THIMAR BV (PASTORIJ) - KALKEN" at bounding box center [334, 23] width 265 height 21
type input "vg c"
select select "129522"
